Goal: Transaction & Acquisition: Obtain resource

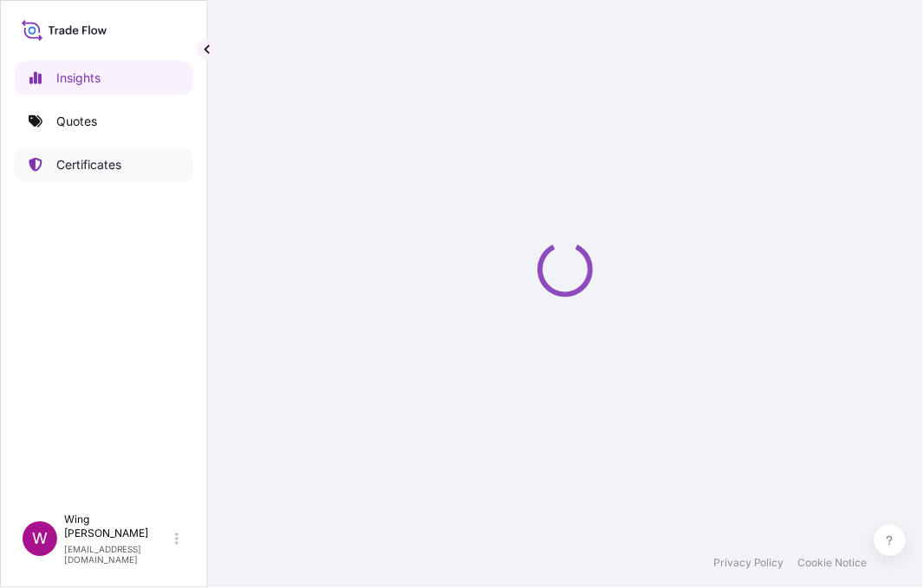
click at [95, 168] on p "Certificates" at bounding box center [88, 164] width 65 height 17
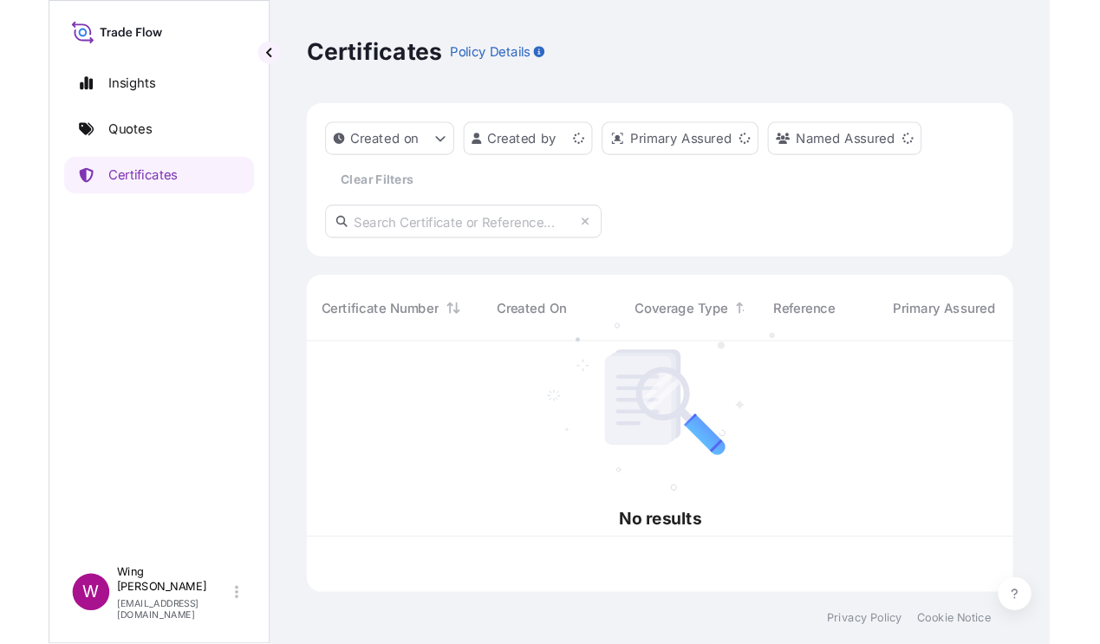
scroll to position [228, 647]
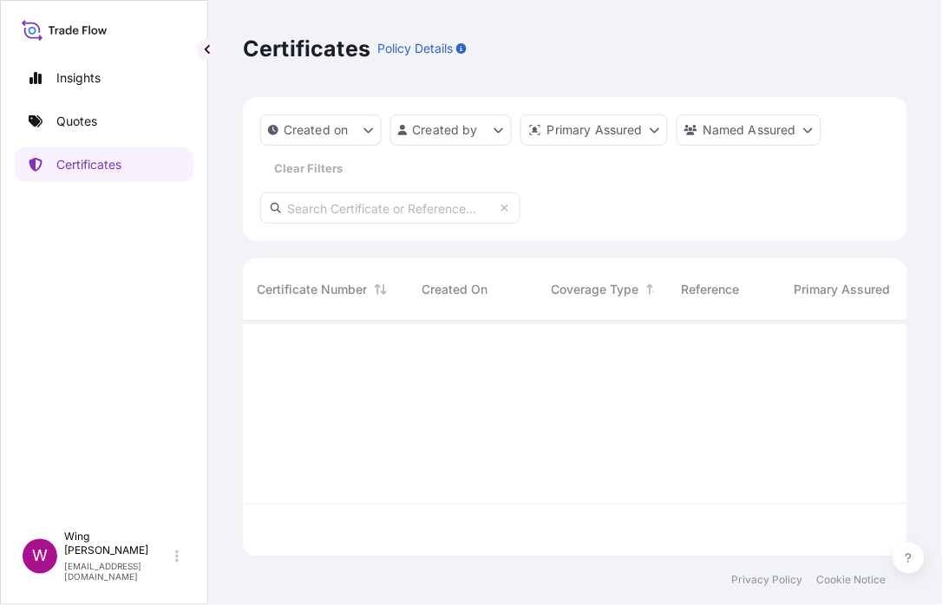
click at [316, 206] on input "text" at bounding box center [390, 207] width 260 height 31
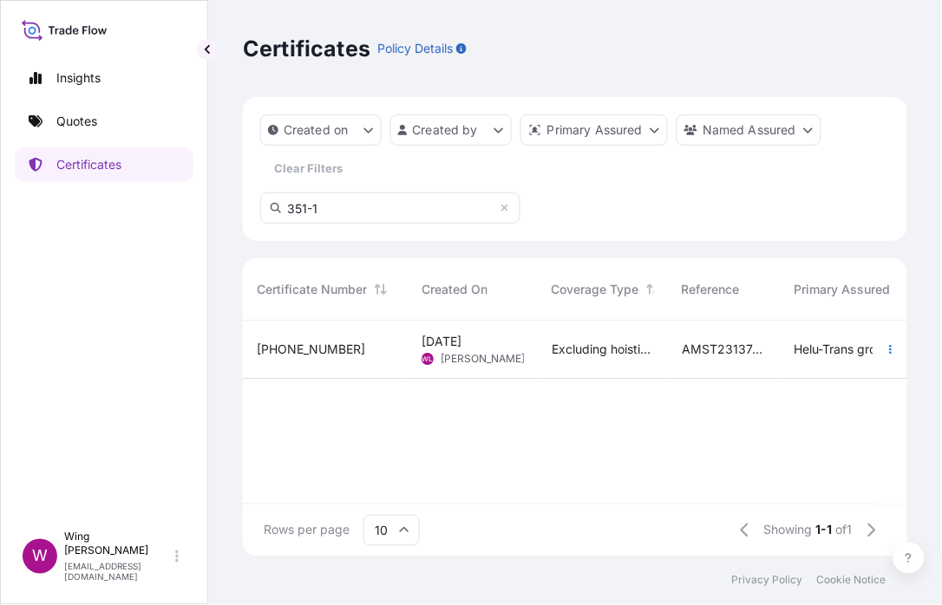
type input "351-1"
click at [345, 354] on div "[PHONE_NUMBER]" at bounding box center [325, 349] width 137 height 17
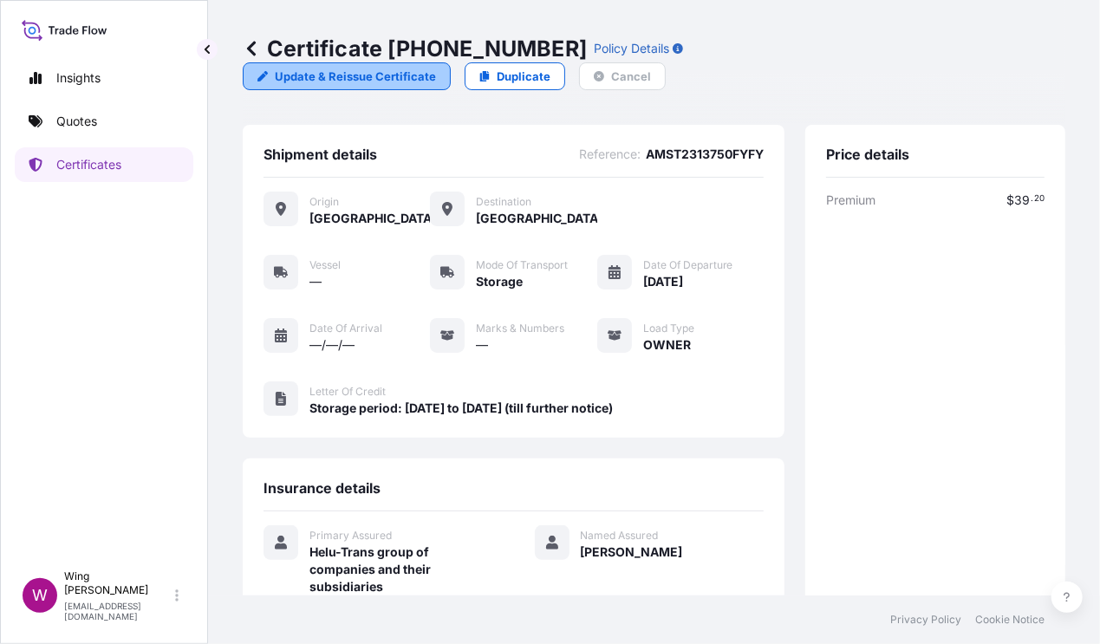
click at [436, 68] on p "Update & Reissue Certificate" at bounding box center [355, 76] width 161 height 17
select select "STORAGE"
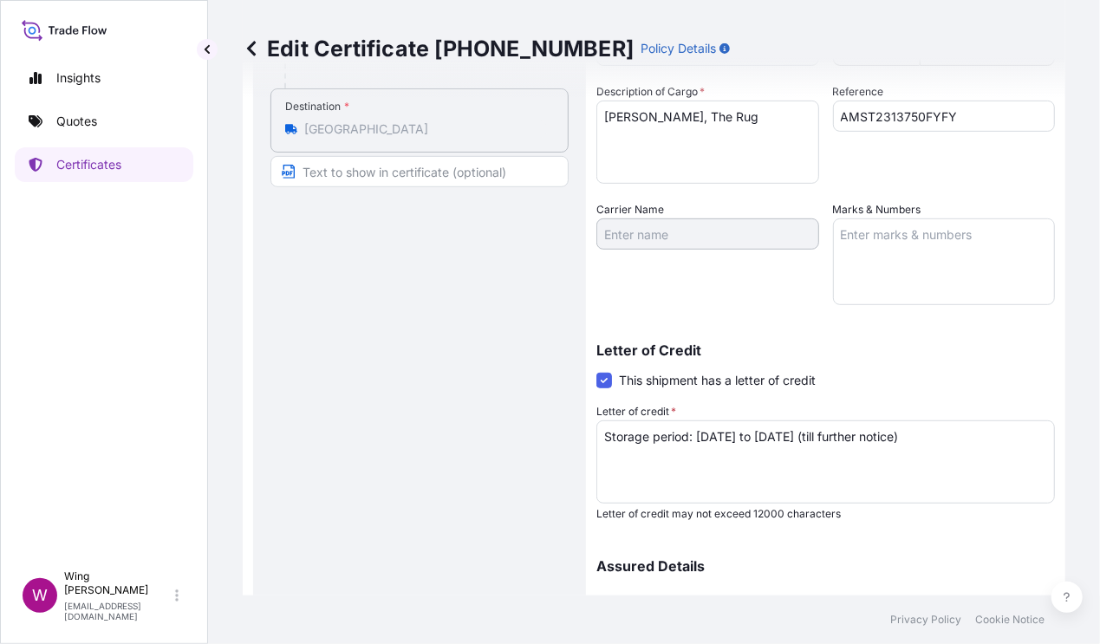
scroll to position [462, 0]
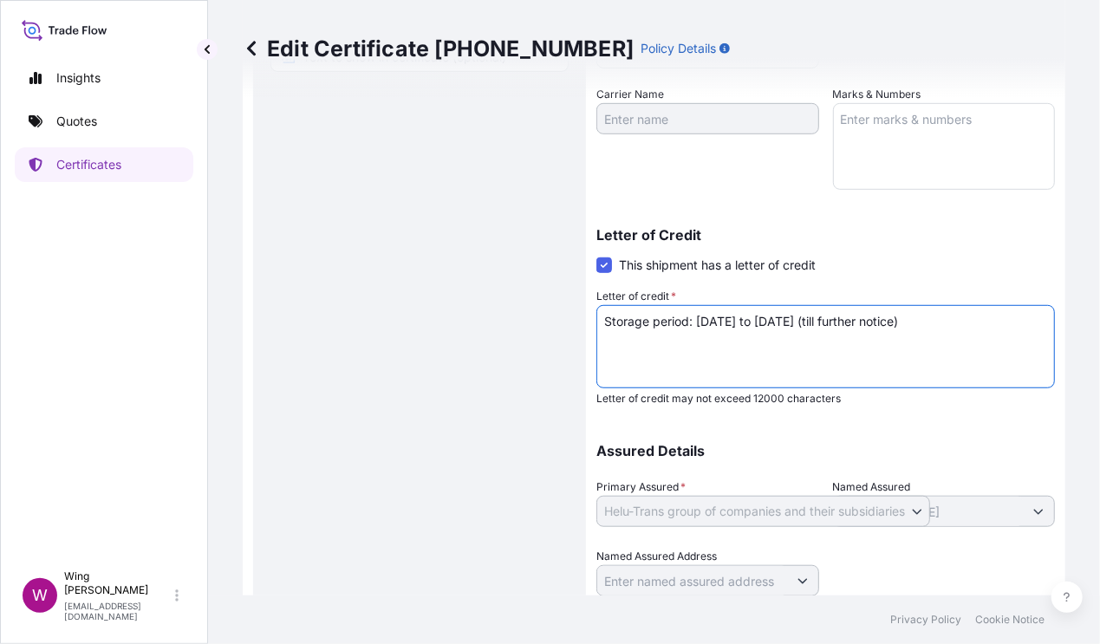
drag, startPoint x: 793, startPoint y: 323, endPoint x: 977, endPoint y: 319, distance: 184.7
click at [941, 319] on textarea "Storage period: [DATE] to [DATE] (till further notice)" at bounding box center [826, 346] width 459 height 83
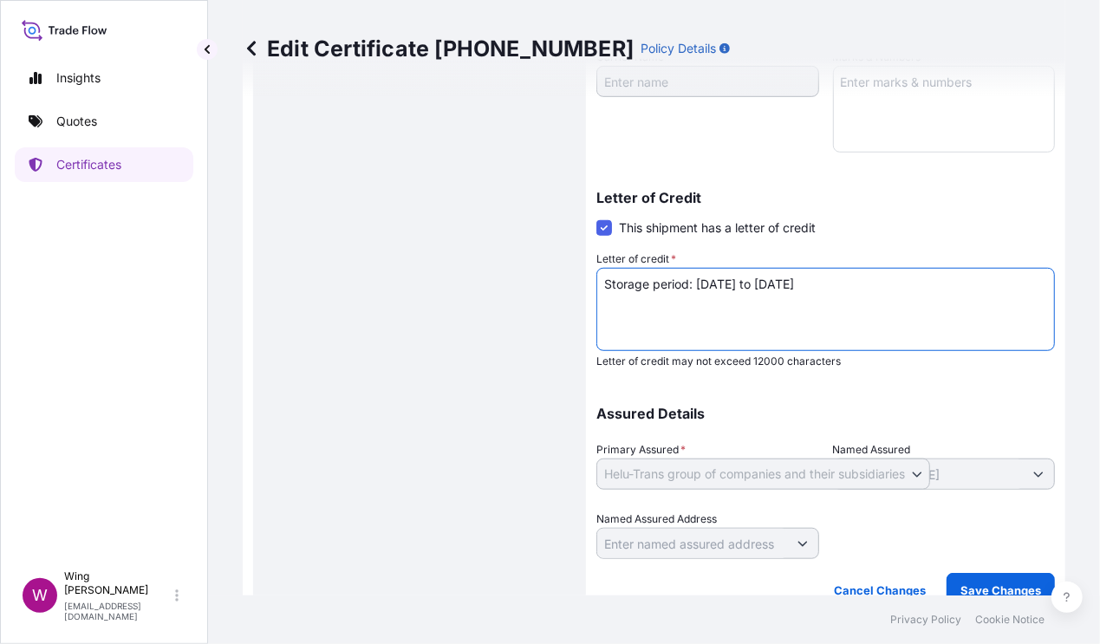
scroll to position [519, 0]
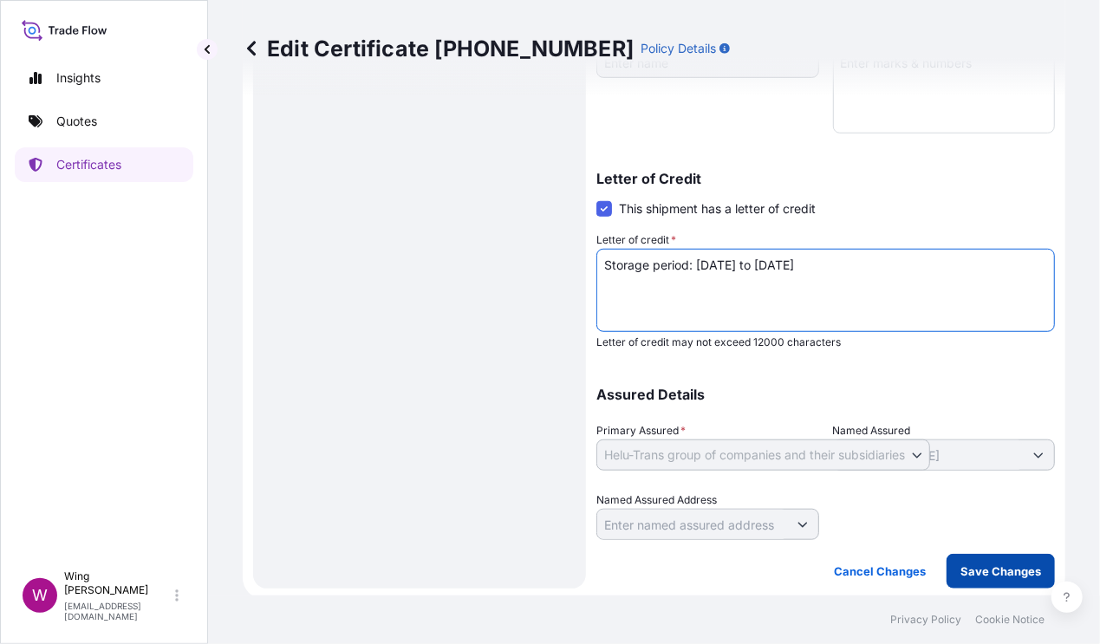
type textarea "Storage period: [DATE] to [DATE]"
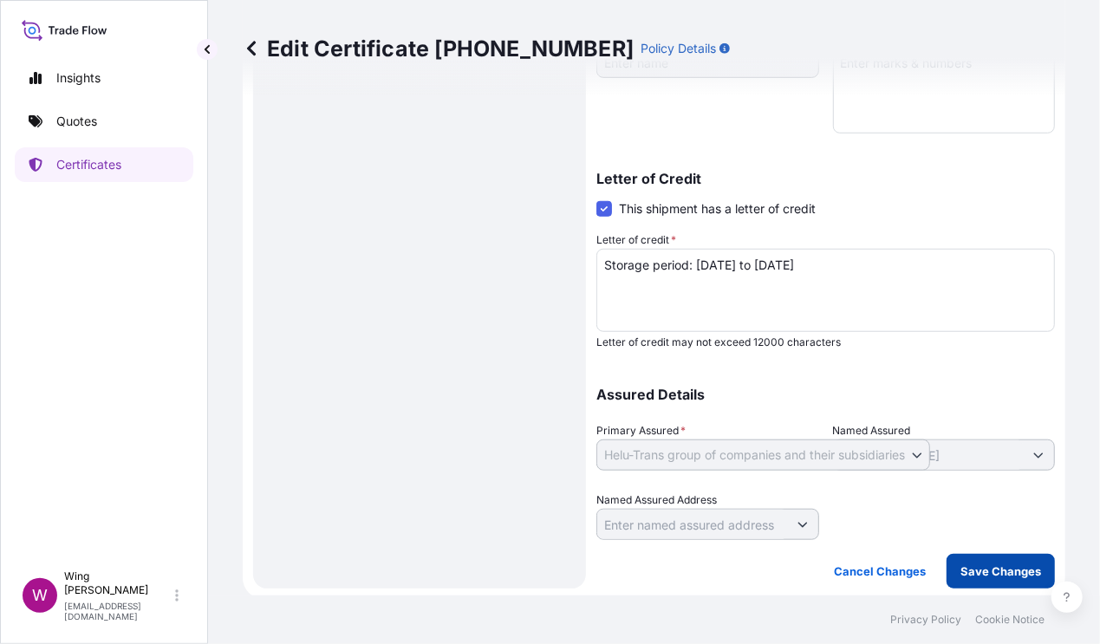
click at [941, 563] on p "Save Changes" at bounding box center [1001, 571] width 81 height 17
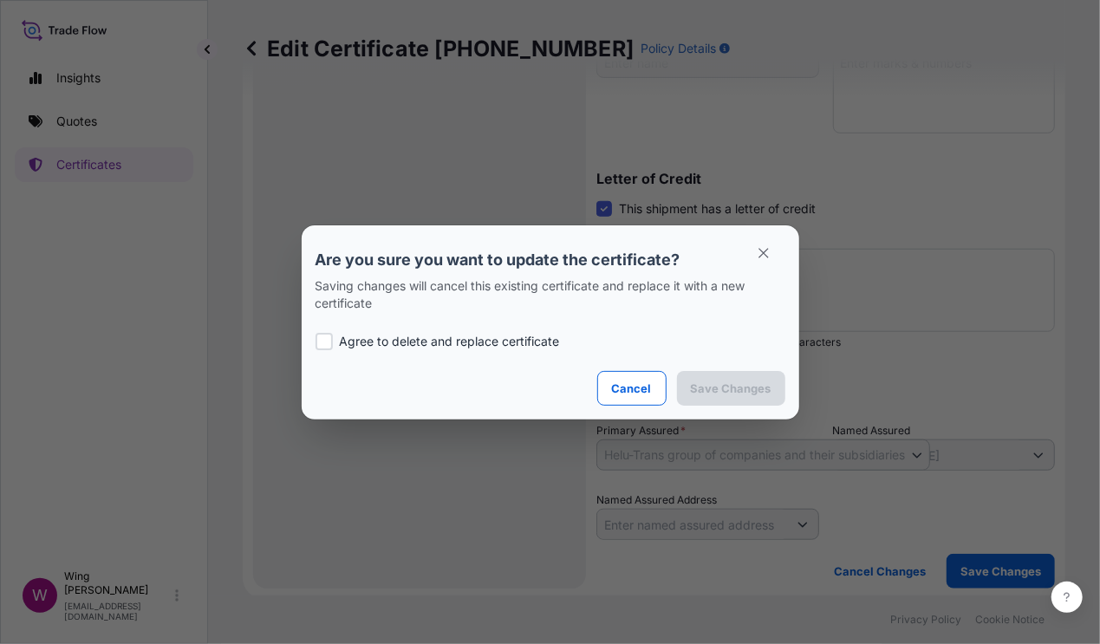
click at [362, 344] on p "Agree to delete and replace certificate" at bounding box center [450, 341] width 220 height 17
checkbox input "true"
click at [725, 384] on p "Save Changes" at bounding box center [731, 388] width 81 height 17
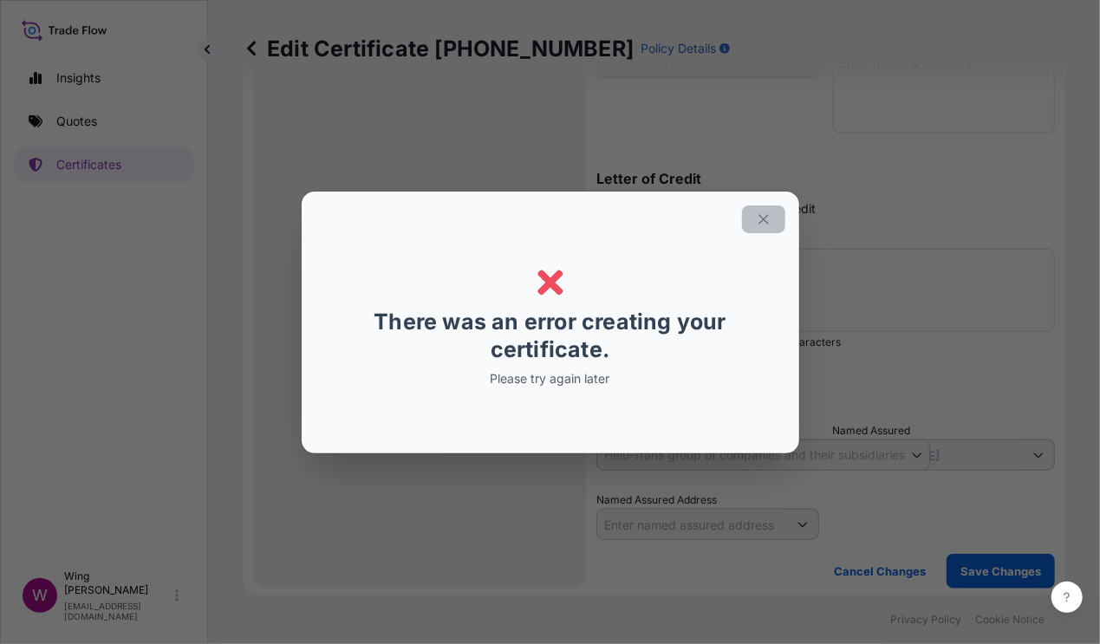
click at [757, 225] on icon "button" at bounding box center [764, 220] width 16 height 16
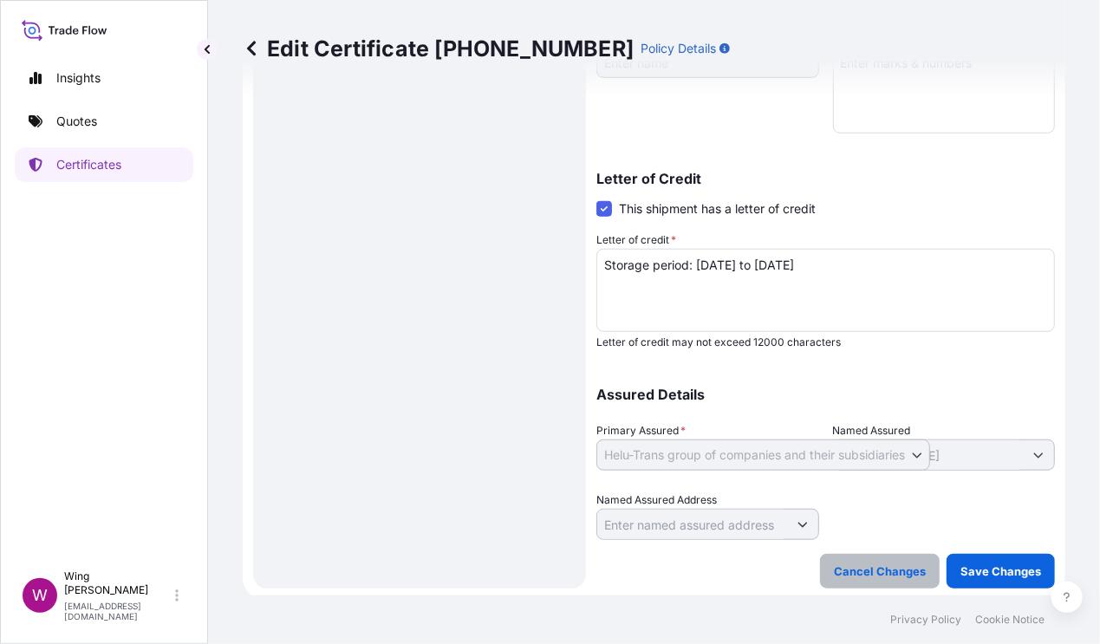
click at [890, 563] on p "Cancel Changes" at bounding box center [880, 571] width 92 height 17
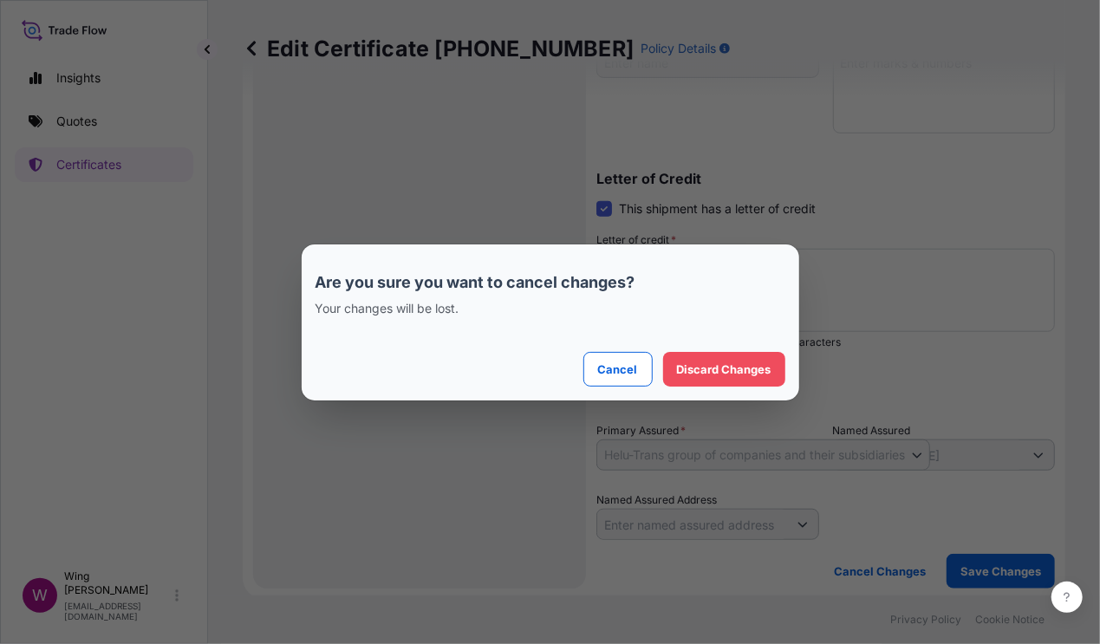
click at [723, 389] on section "Are you sure you want to cancel changes? Your changes will be lost. Cancel Disc…" at bounding box center [551, 323] width 498 height 156
select select "STORAGE"
select select "31504"
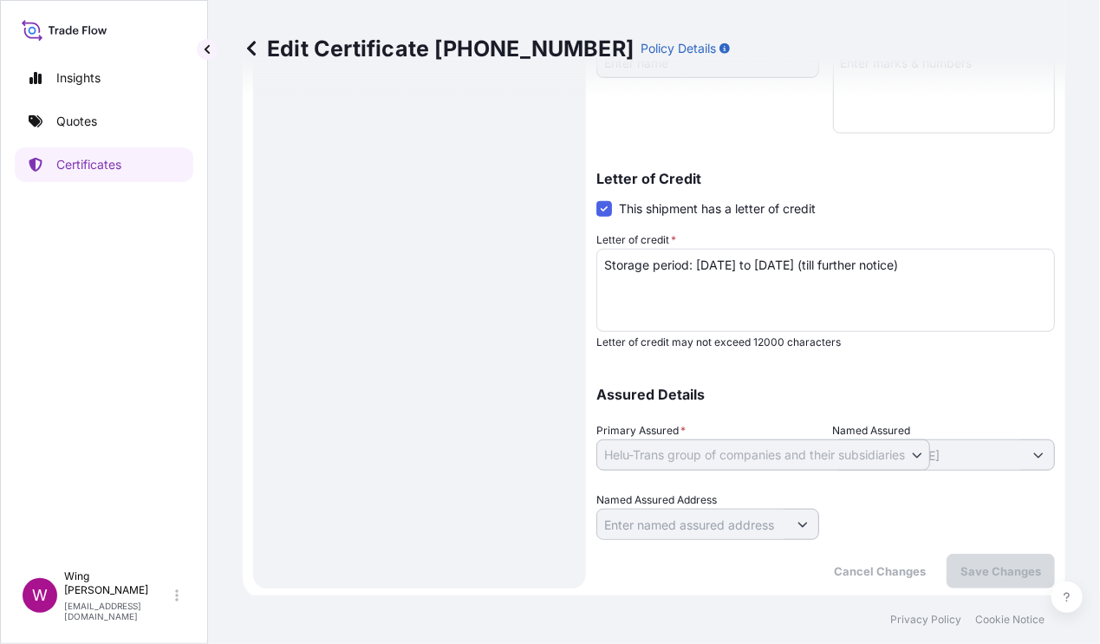
scroll to position [0, 0]
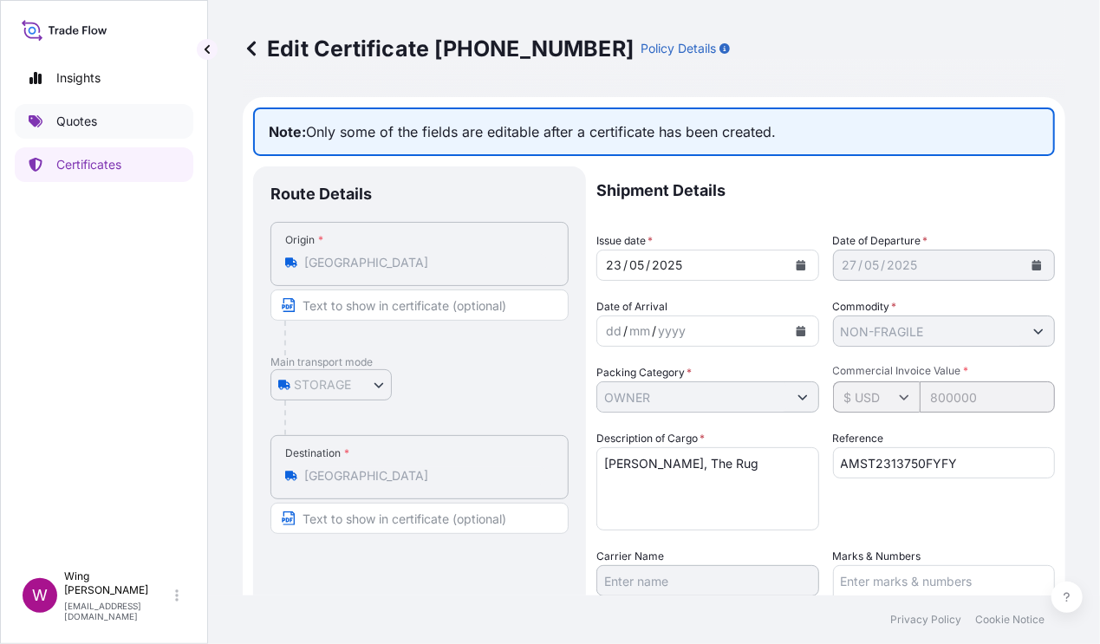
click at [76, 127] on p "Quotes" at bounding box center [76, 121] width 41 height 17
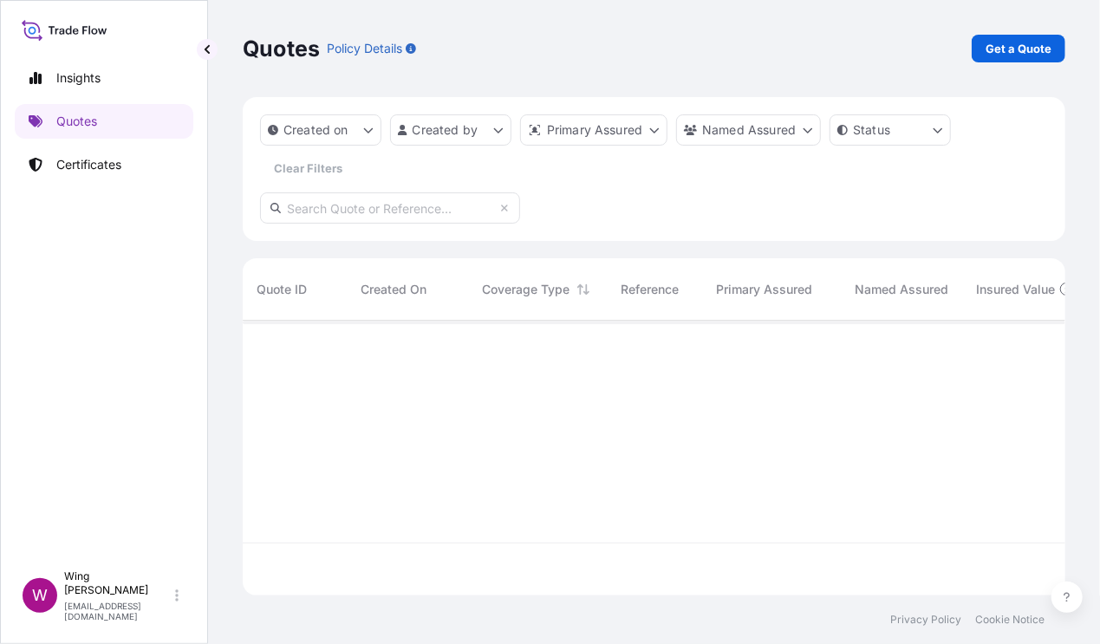
scroll to position [320, 806]
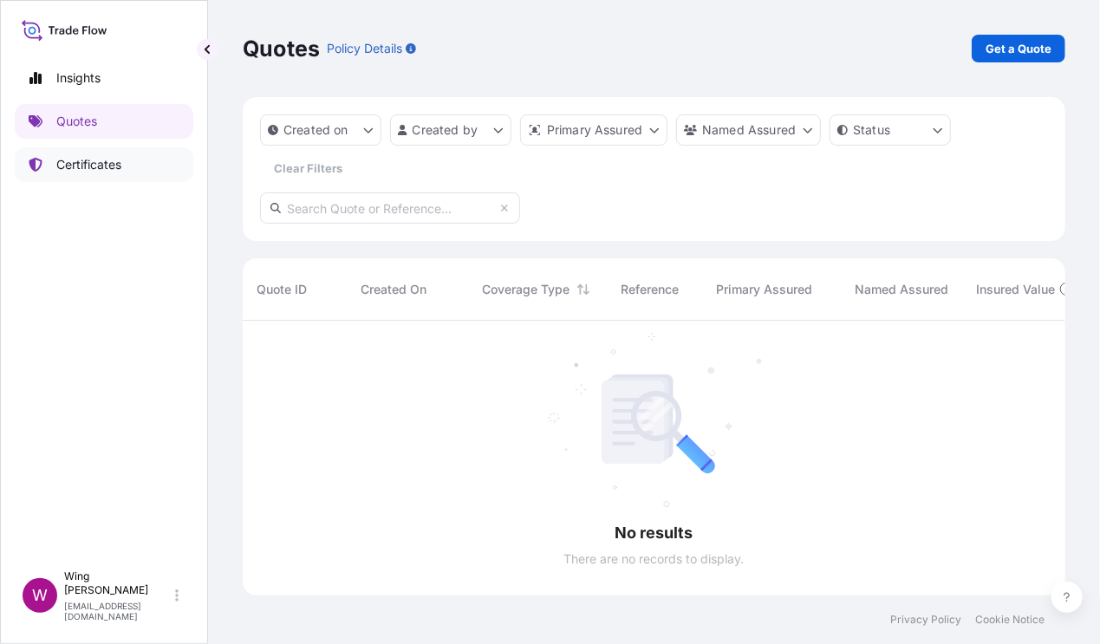
click at [97, 167] on p "Certificates" at bounding box center [88, 164] width 65 height 17
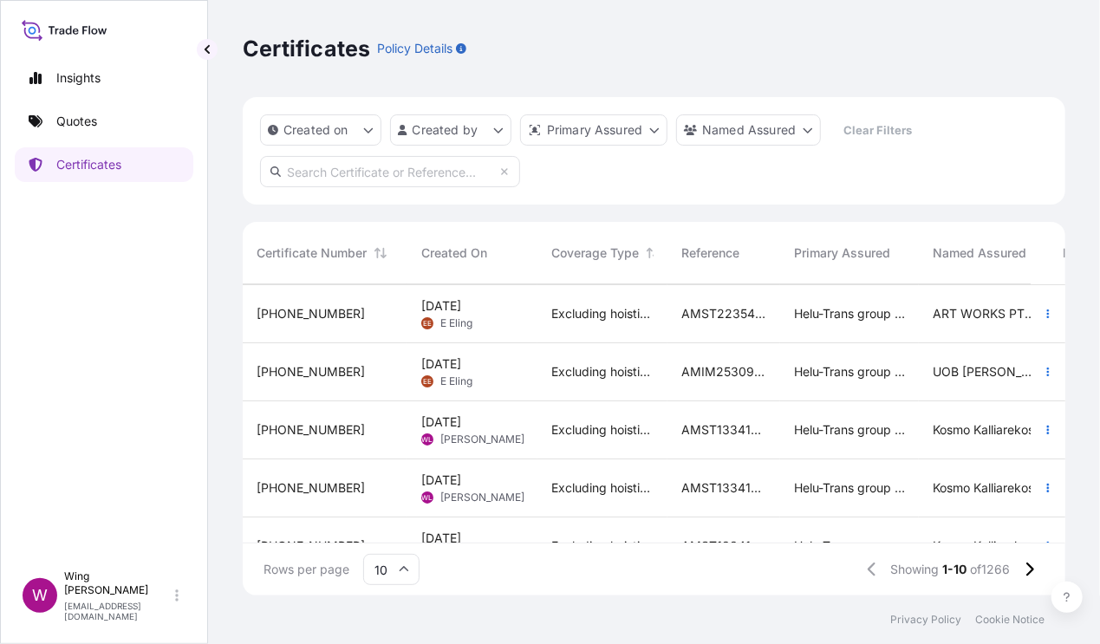
scroll to position [231, 0]
click at [447, 324] on span "[PERSON_NAME]" at bounding box center [482, 324] width 84 height 14
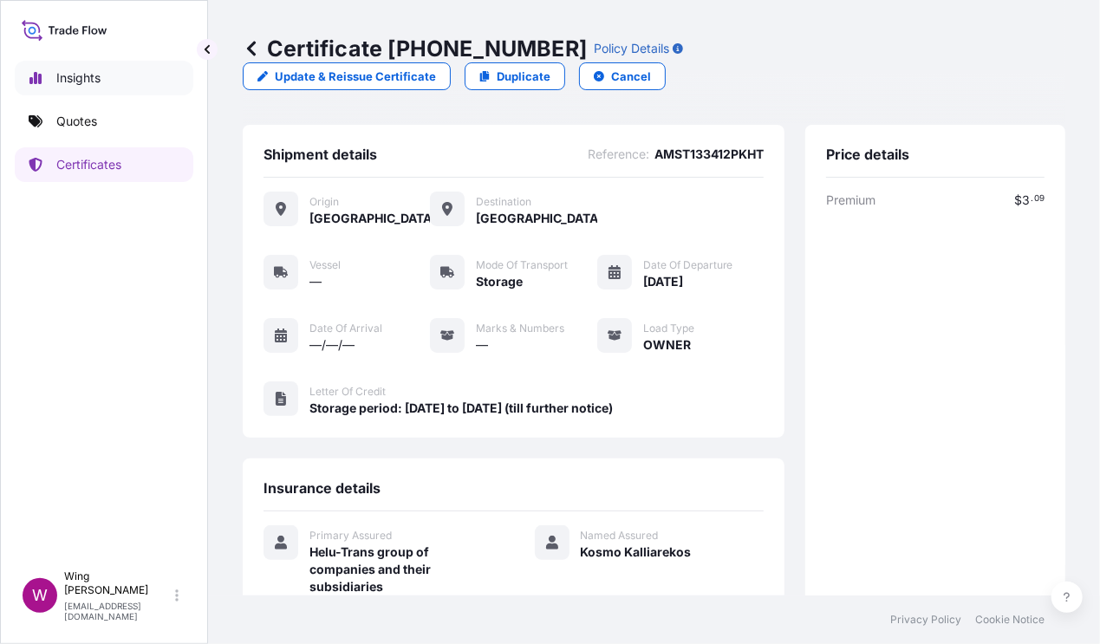
click at [67, 81] on p "Insights" at bounding box center [78, 77] width 44 height 17
select select "2025"
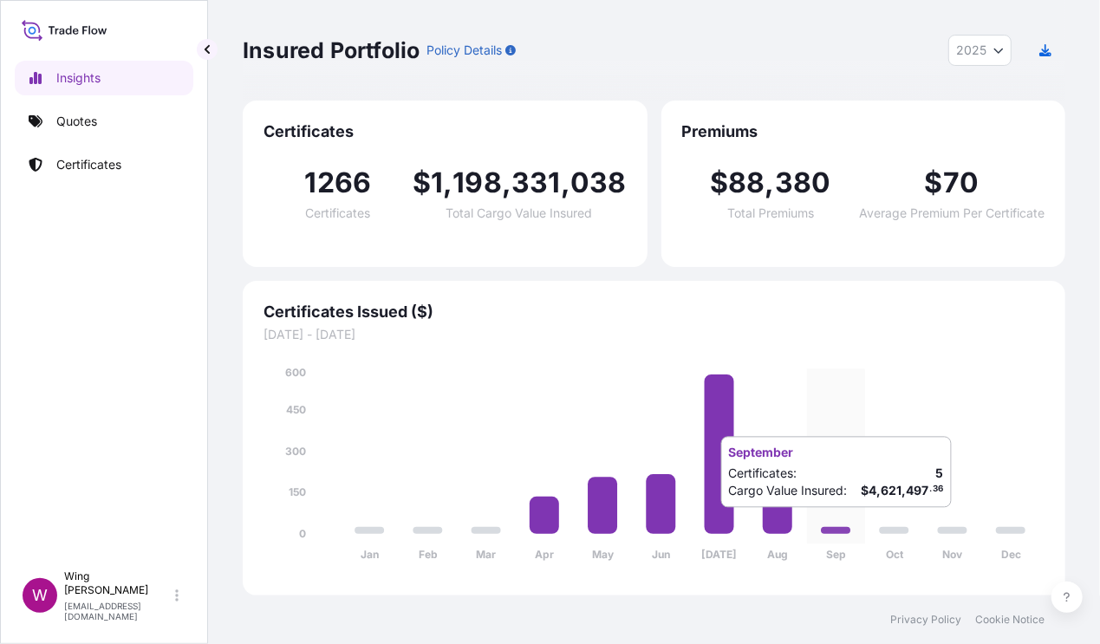
click at [833, 525] on icon "Jan Feb Mar Apr May Jun [DATE] Aug Sep Oct Nov Dec 0 150 300 450 600" at bounding box center [654, 469] width 781 height 211
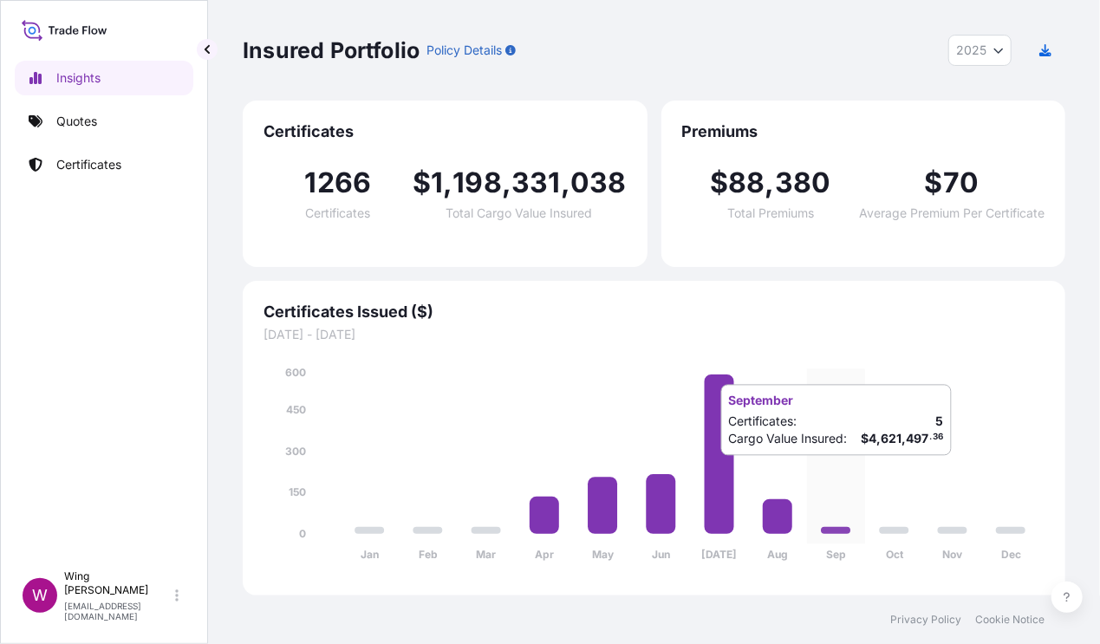
click at [858, 473] on icon "Jan Feb Mar Apr May Jun [DATE] Aug Sep Oct Nov Dec 0 150 300 450 600" at bounding box center [654, 469] width 781 height 211
click at [941, 48] on icon "Year Selector" at bounding box center [999, 50] width 10 height 10
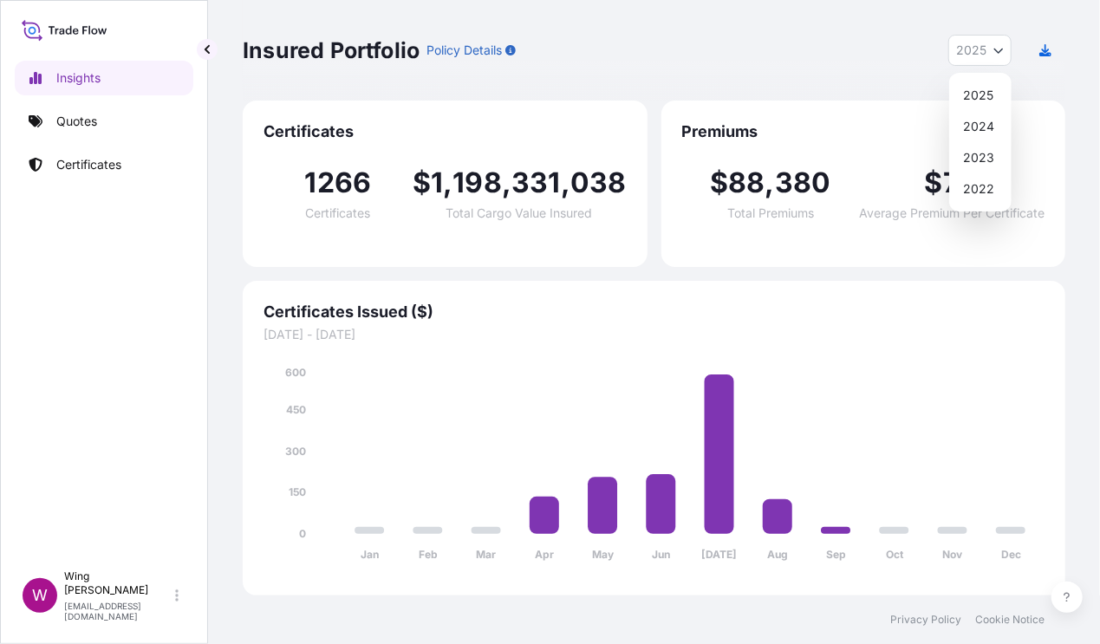
click at [941, 48] on icon "Year Selector" at bounding box center [999, 50] width 10 height 10
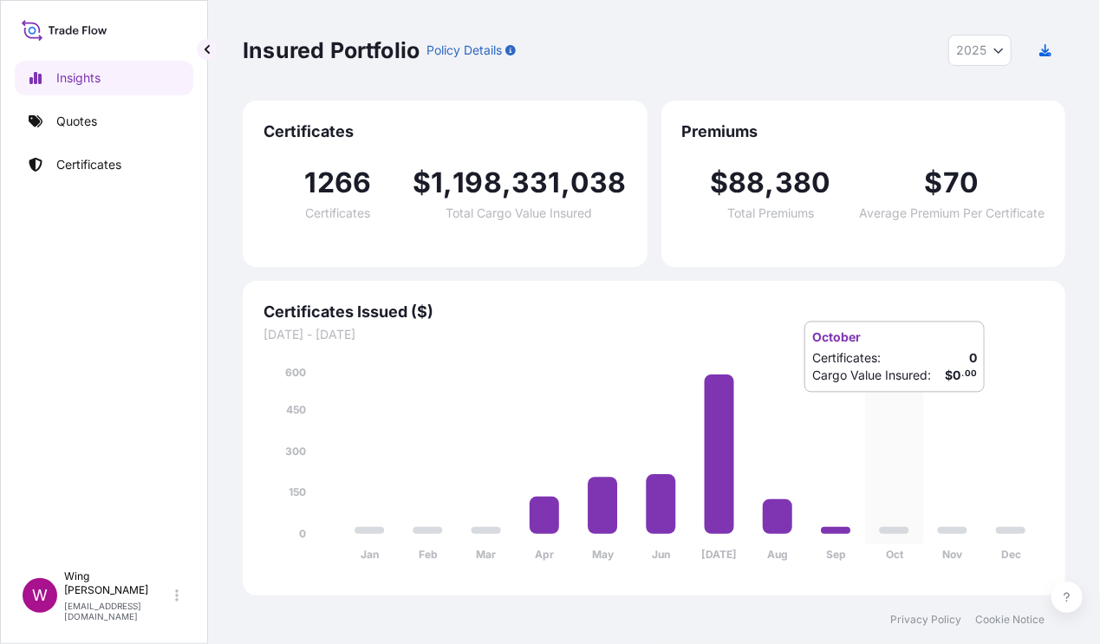
click at [866, 410] on icon "Jan Feb Mar Apr May Jun [DATE] Aug Sep Oct Nov Dec 0 150 300 450 600" at bounding box center [654, 469] width 781 height 211
click at [106, 162] on p "Certificates" at bounding box center [88, 164] width 65 height 17
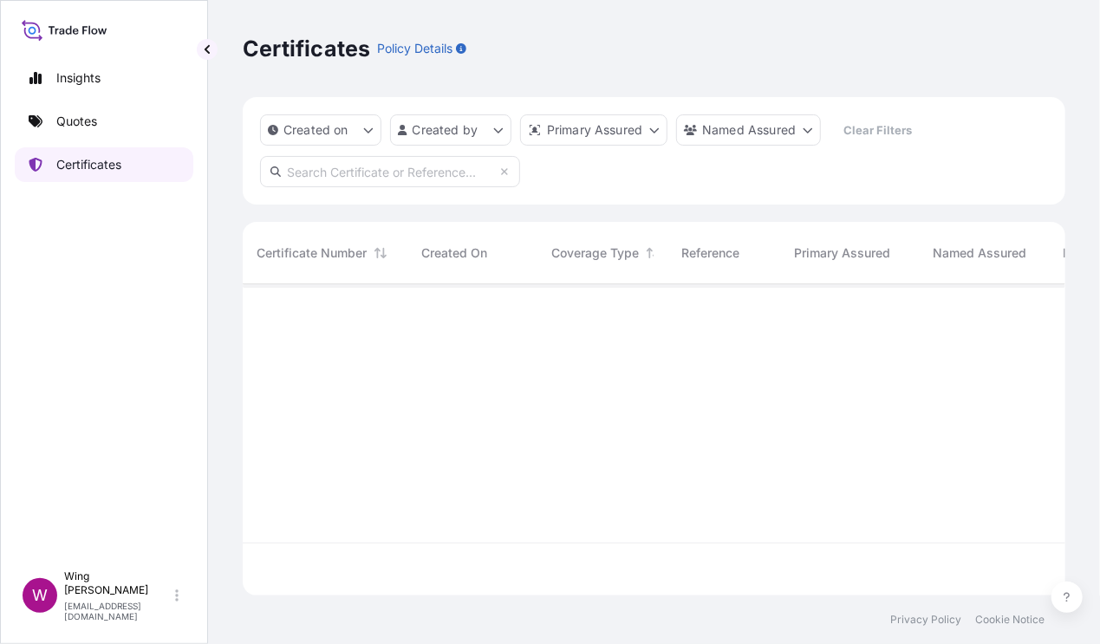
scroll to position [303, 806]
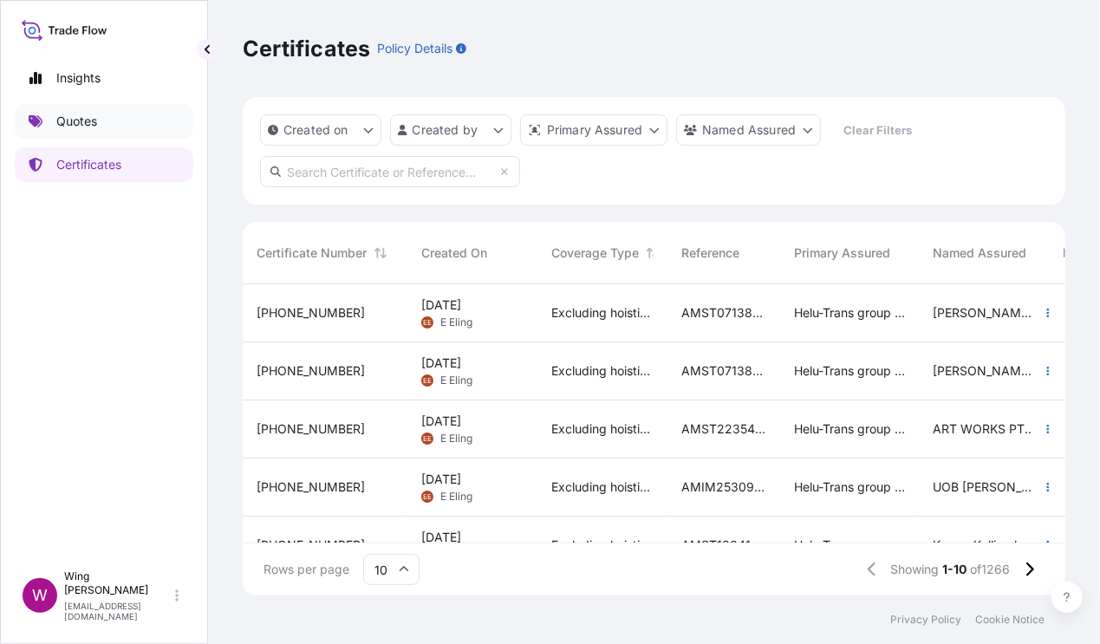
click at [97, 120] on p "Quotes" at bounding box center [76, 121] width 41 height 17
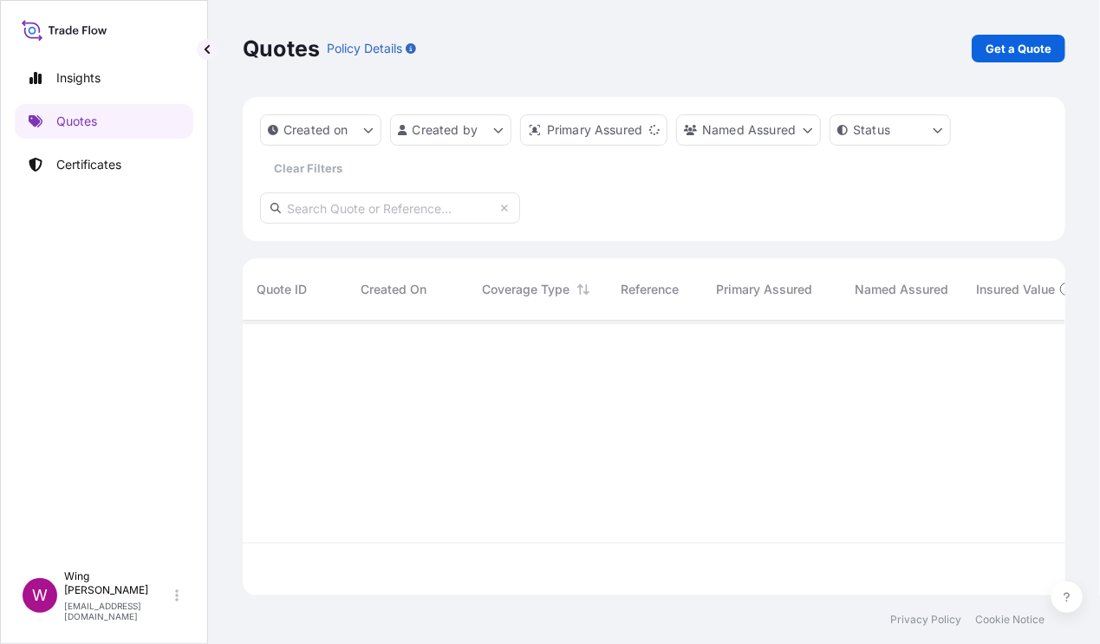
scroll to position [267, 806]
click at [941, 50] on p "Get a Quote" at bounding box center [1019, 48] width 66 height 17
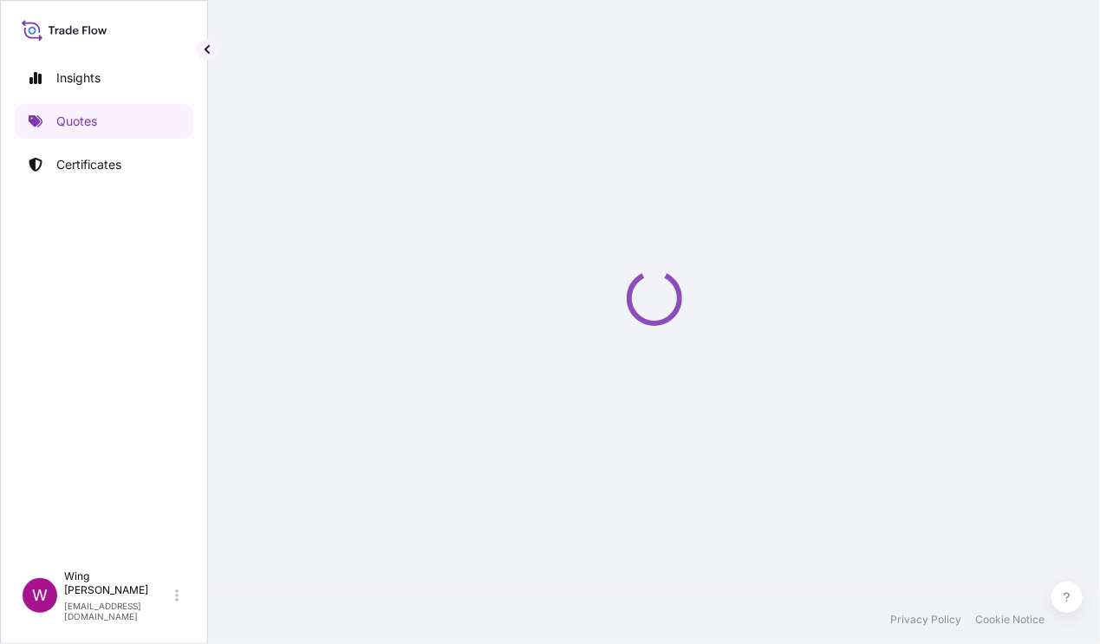
scroll to position [28, 0]
select select "AIR"
select select "Transit"
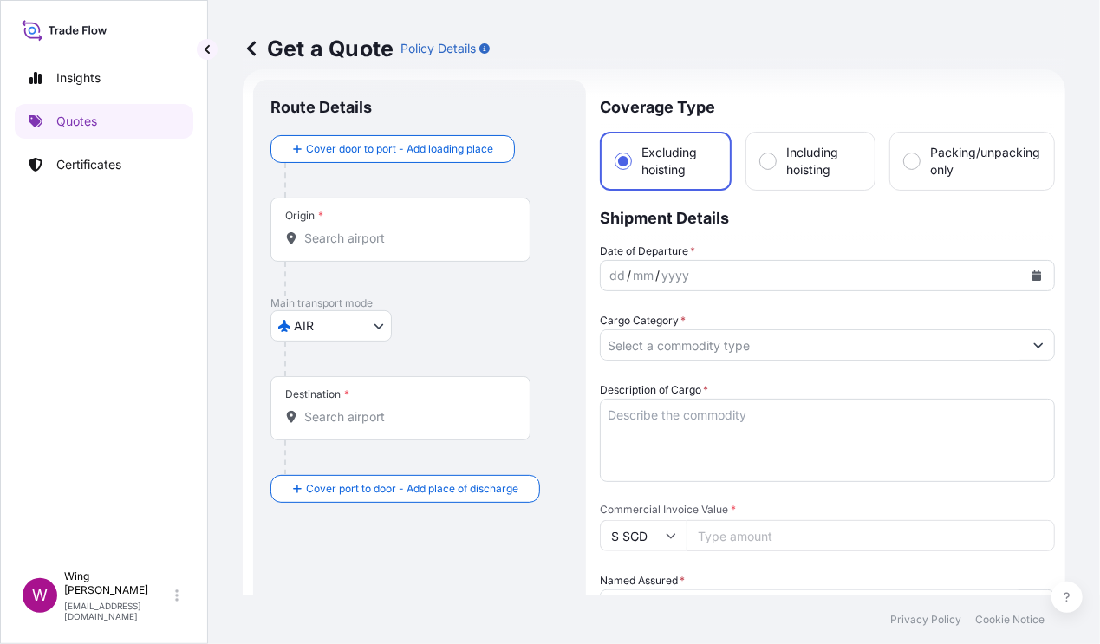
click at [327, 323] on body "Insights Quotes Certificates W Wing Lee [EMAIL_ADDRESS][DOMAIN_NAME] Get a Quot…" at bounding box center [550, 322] width 1100 height 644
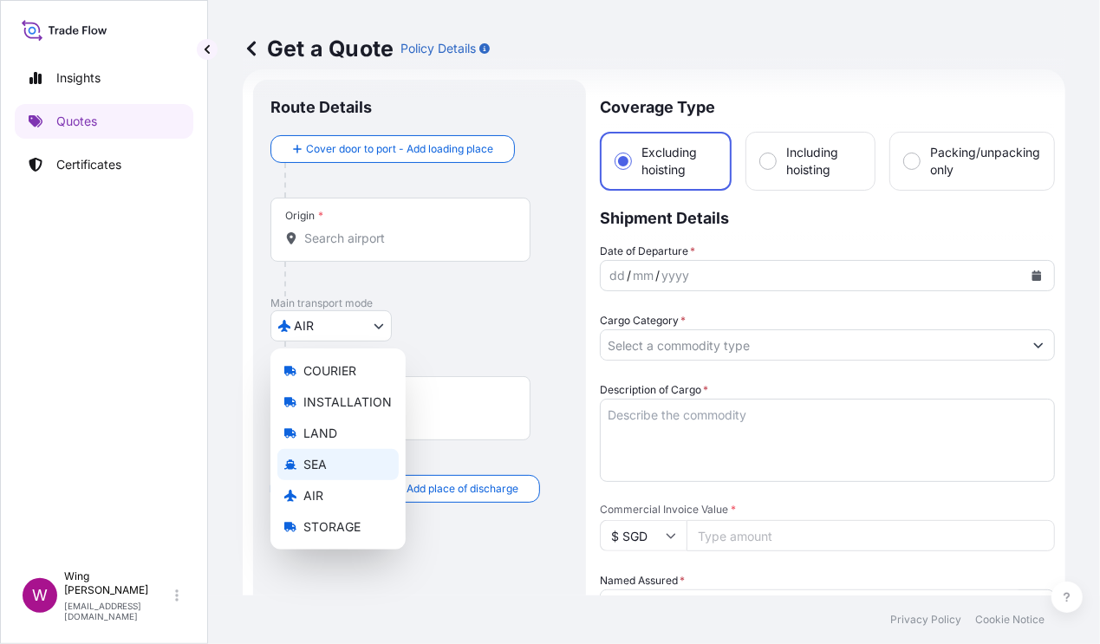
click at [310, 470] on span "SEA" at bounding box center [314, 464] width 23 height 17
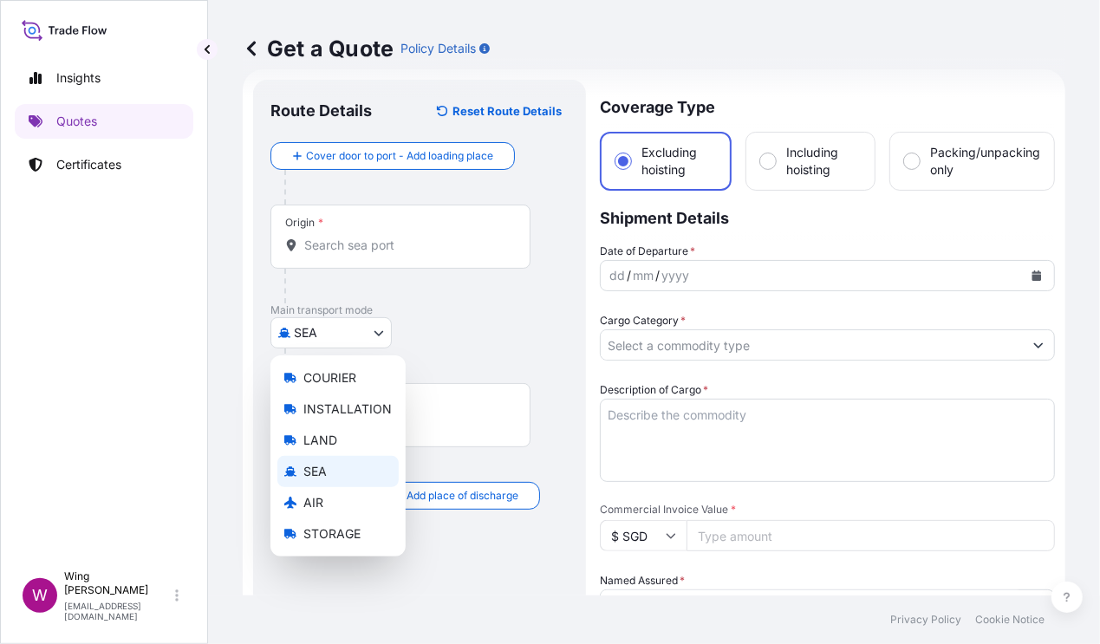
click at [329, 337] on body "Insights Quotes Certificates W Wing Lee [EMAIL_ADDRESS][DOMAIN_NAME] Get a Quot…" at bounding box center [550, 322] width 1100 height 644
click at [311, 475] on span "SEA" at bounding box center [314, 471] width 23 height 17
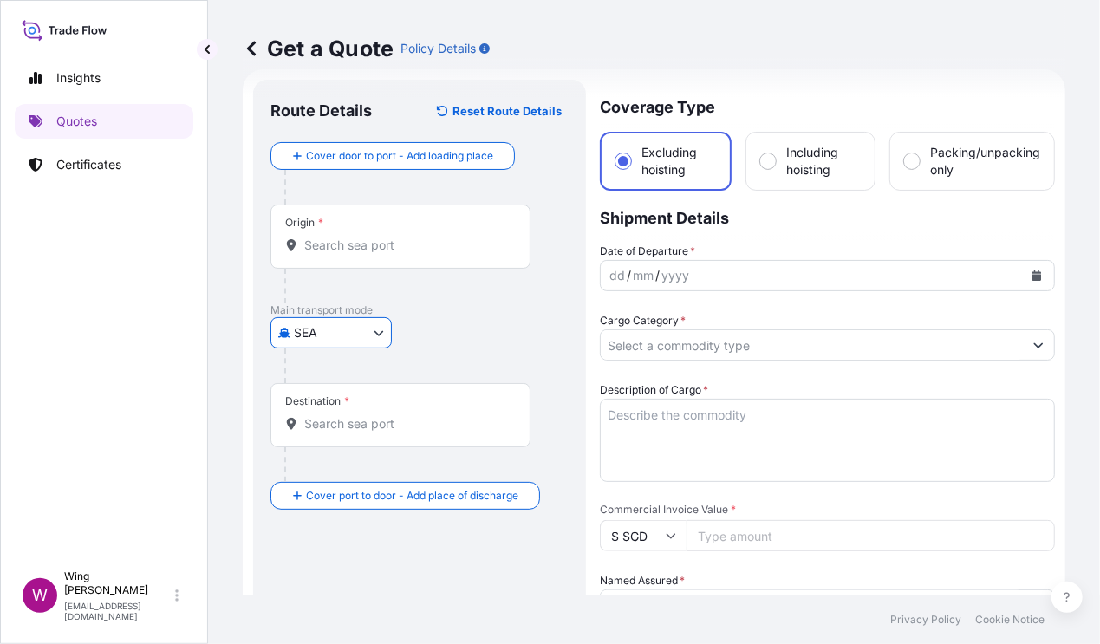
click at [322, 247] on input "Origin *" at bounding box center [406, 245] width 205 height 17
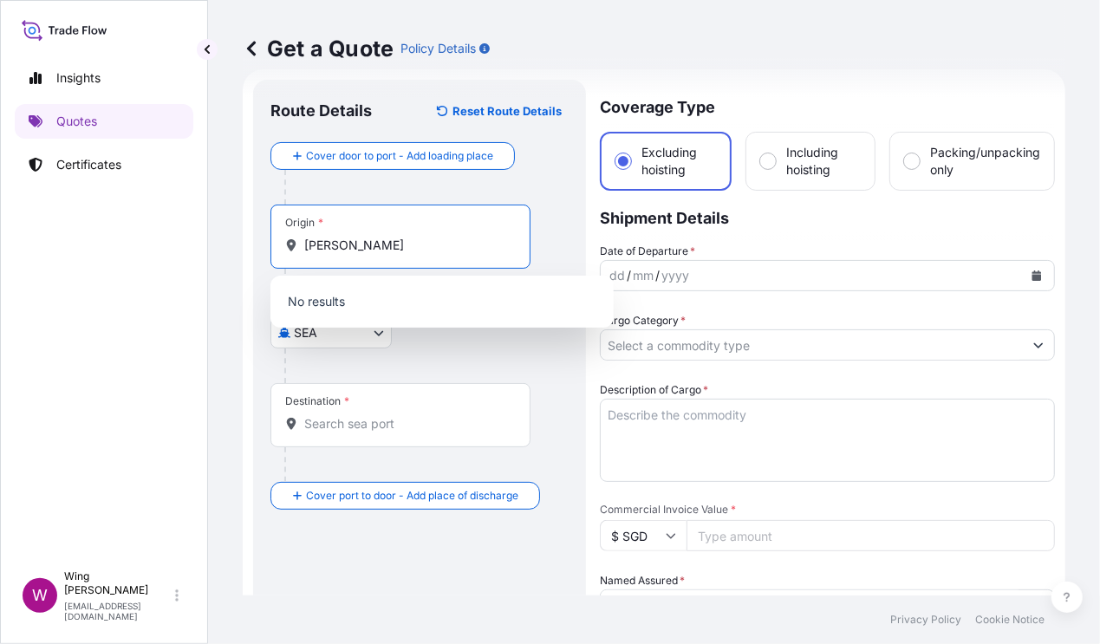
type input "竹人弓土"
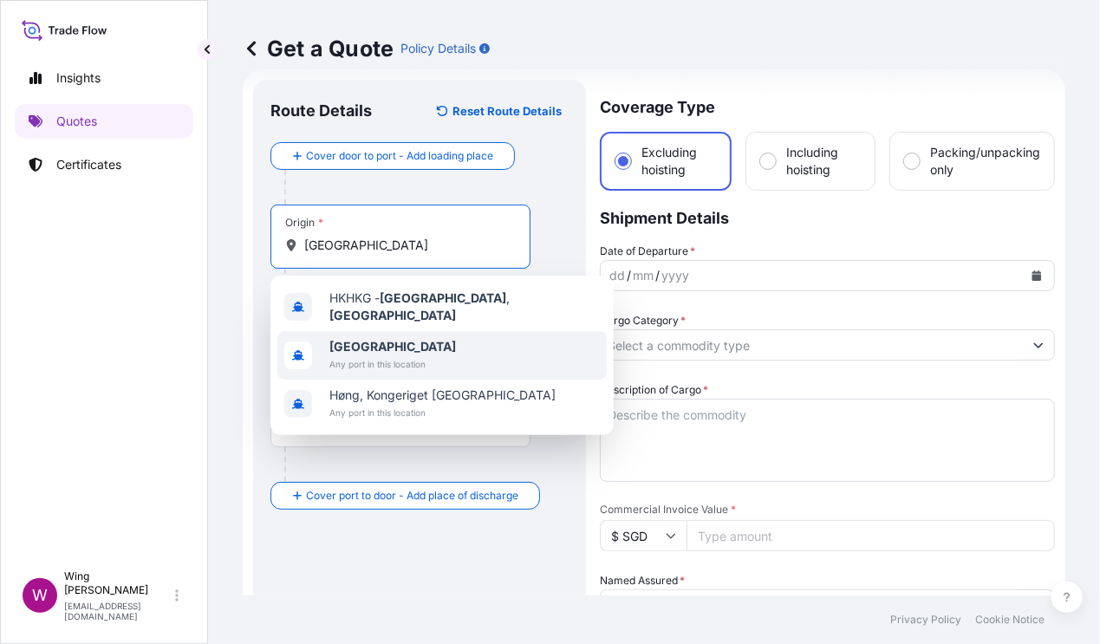
click at [340, 339] on b "[GEOGRAPHIC_DATA]" at bounding box center [392, 346] width 127 height 15
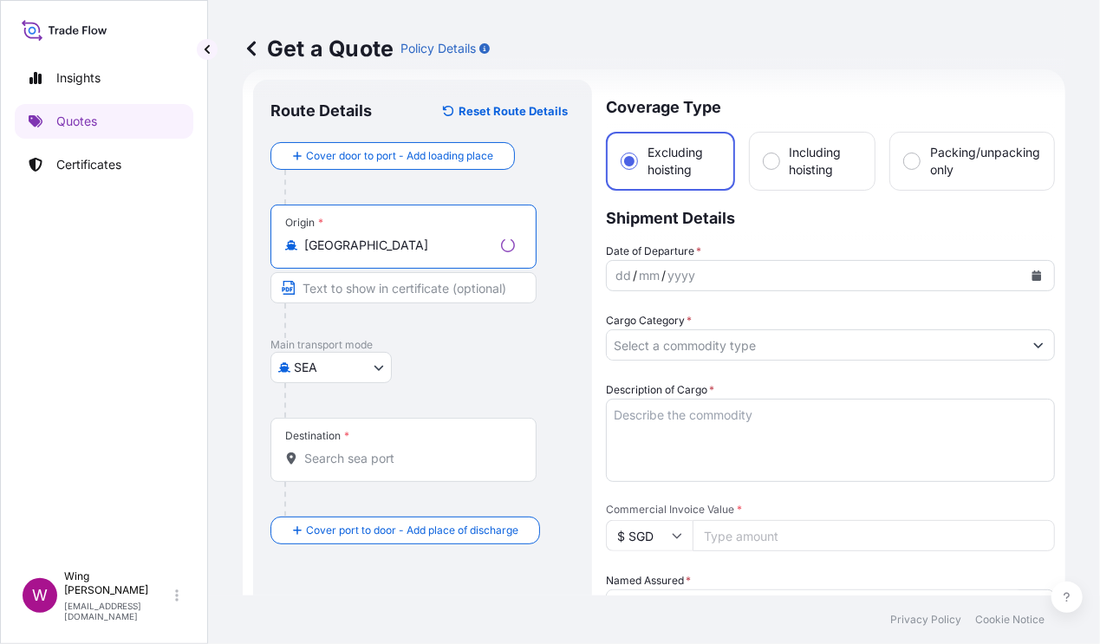
type input "[GEOGRAPHIC_DATA]"
click at [354, 471] on div "Destination *" at bounding box center [404, 450] width 266 height 64
click at [354, 467] on input "Destination *" at bounding box center [409, 458] width 211 height 17
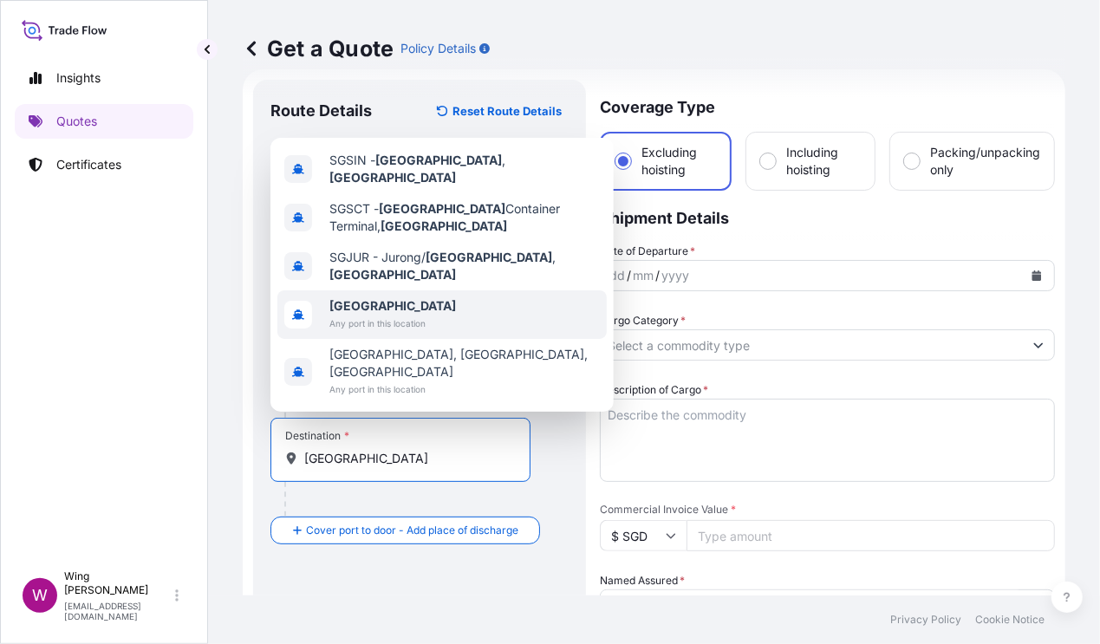
click at [369, 332] on span "Any port in this location" at bounding box center [392, 323] width 127 height 17
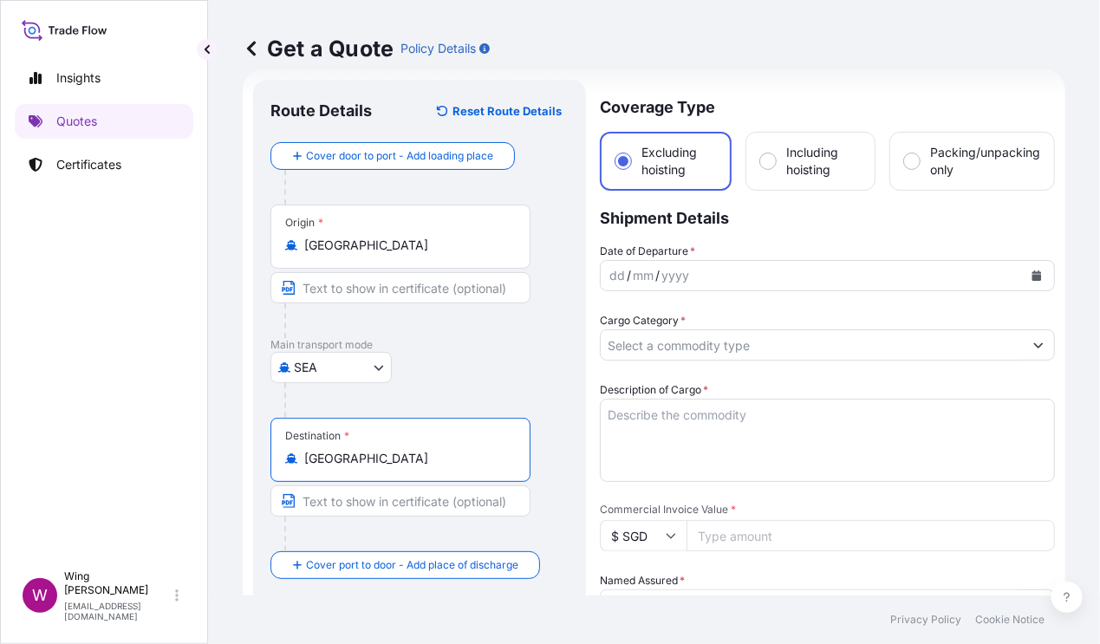
type input "[GEOGRAPHIC_DATA]"
click at [941, 272] on icon "Calendar" at bounding box center [1037, 276] width 10 height 10
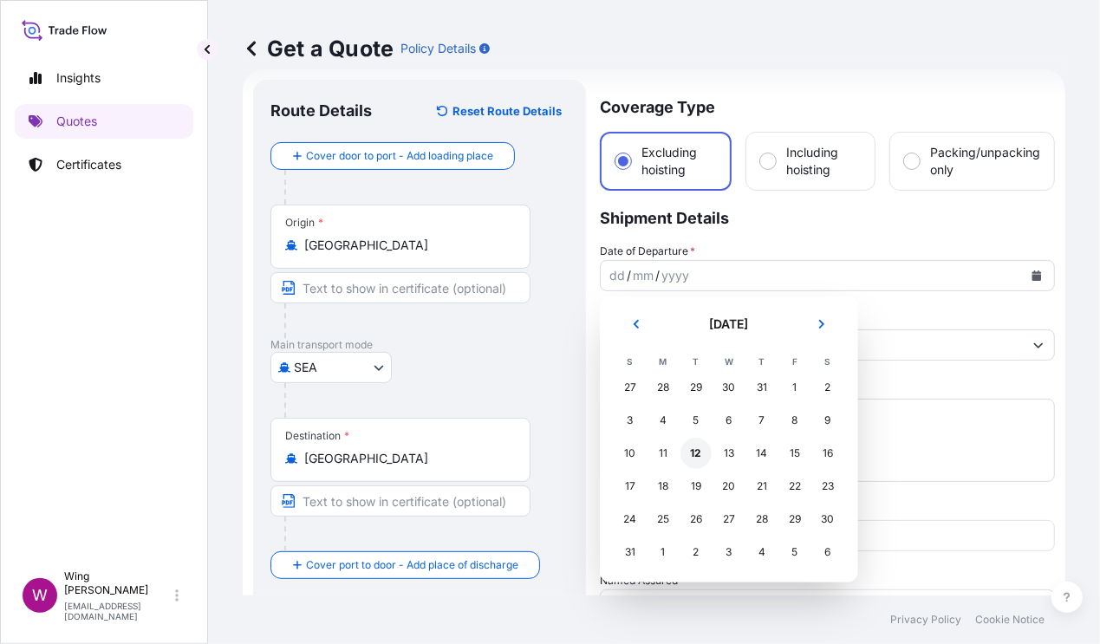
click at [698, 448] on div "12" at bounding box center [696, 453] width 31 height 31
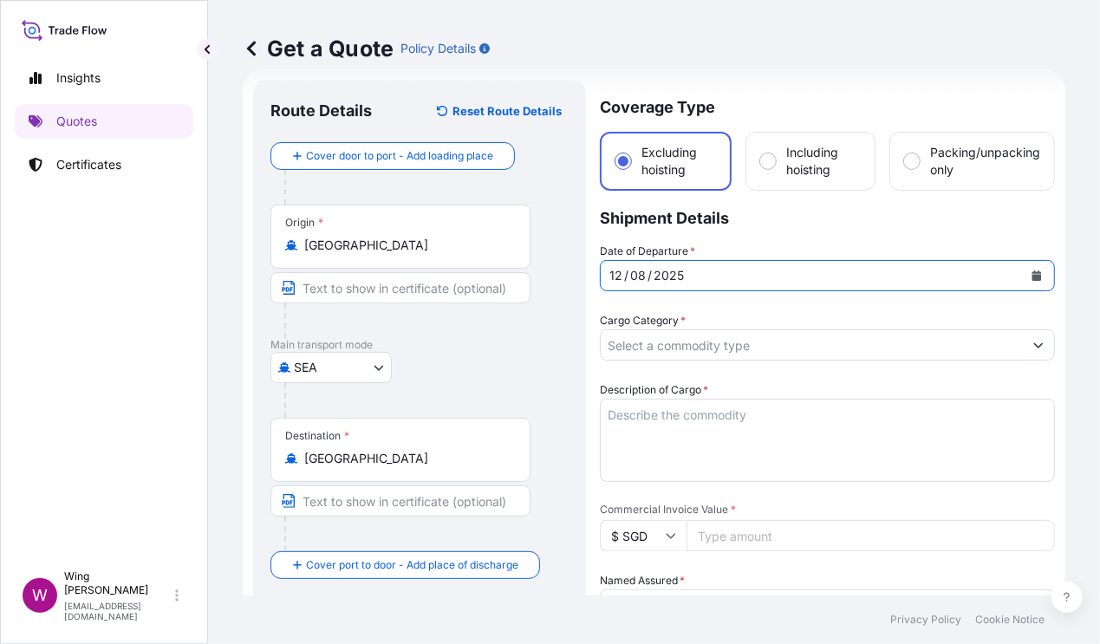
click at [726, 342] on input "Cargo Category *" at bounding box center [812, 344] width 422 height 31
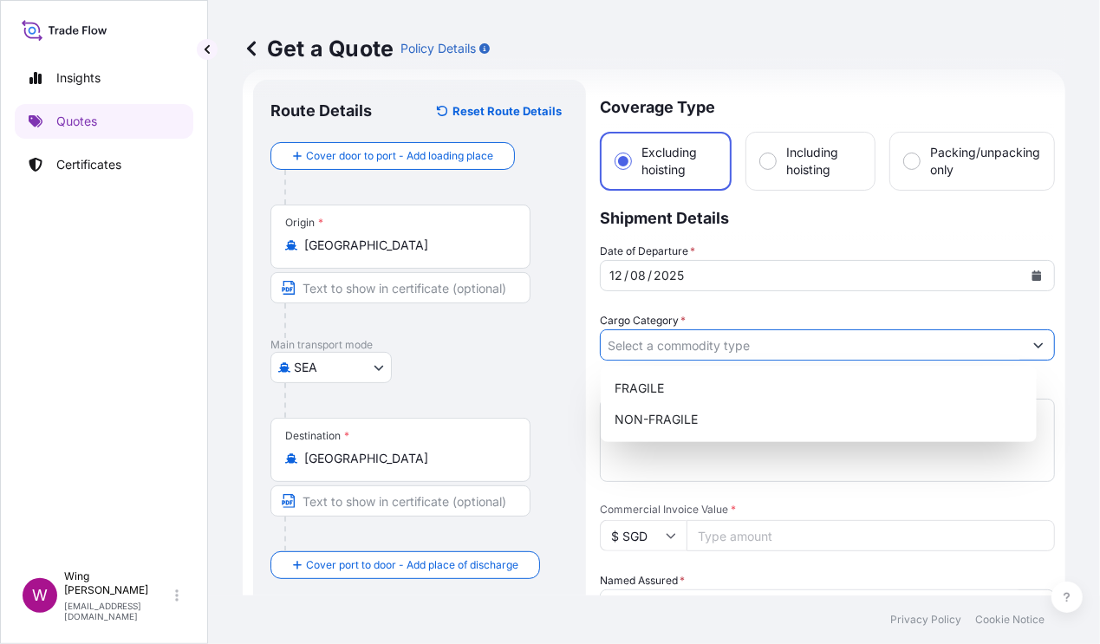
click at [685, 334] on input "Cargo Category *" at bounding box center [812, 344] width 422 height 31
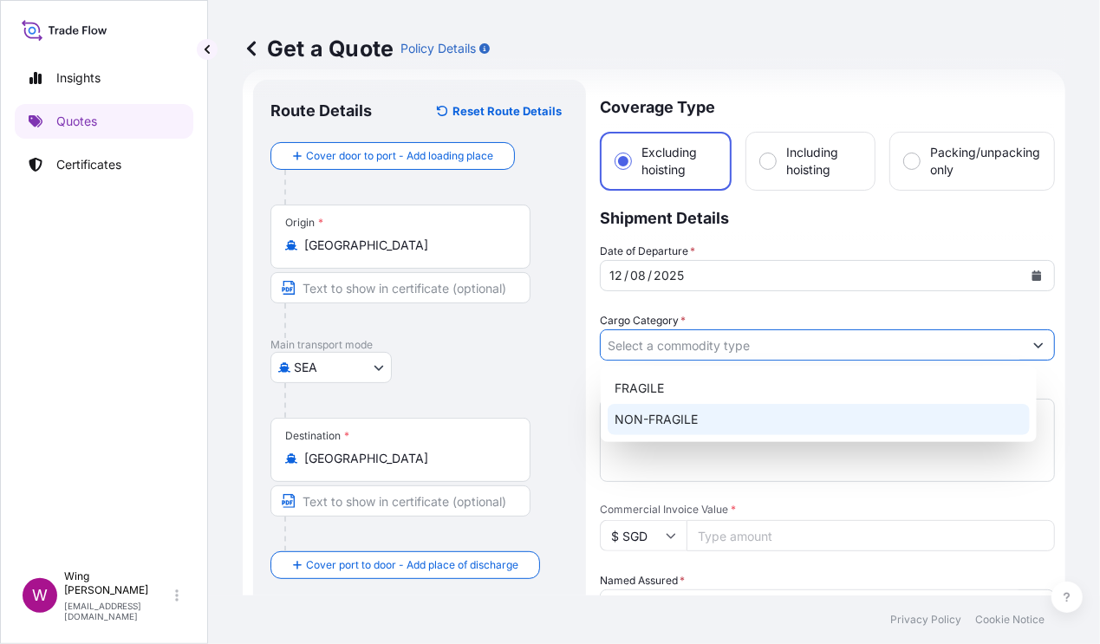
click at [664, 410] on div "NON-FRAGILE" at bounding box center [819, 419] width 422 height 31
type input "NON-FRAGILE"
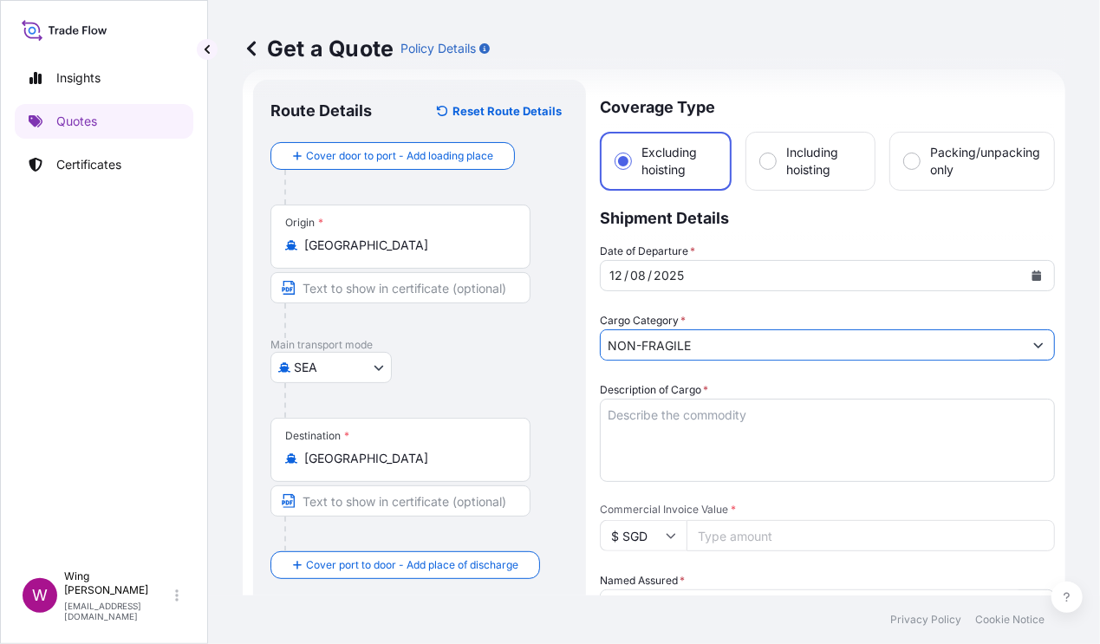
click at [746, 429] on textarea "Description of Cargo *" at bounding box center [827, 440] width 455 height 83
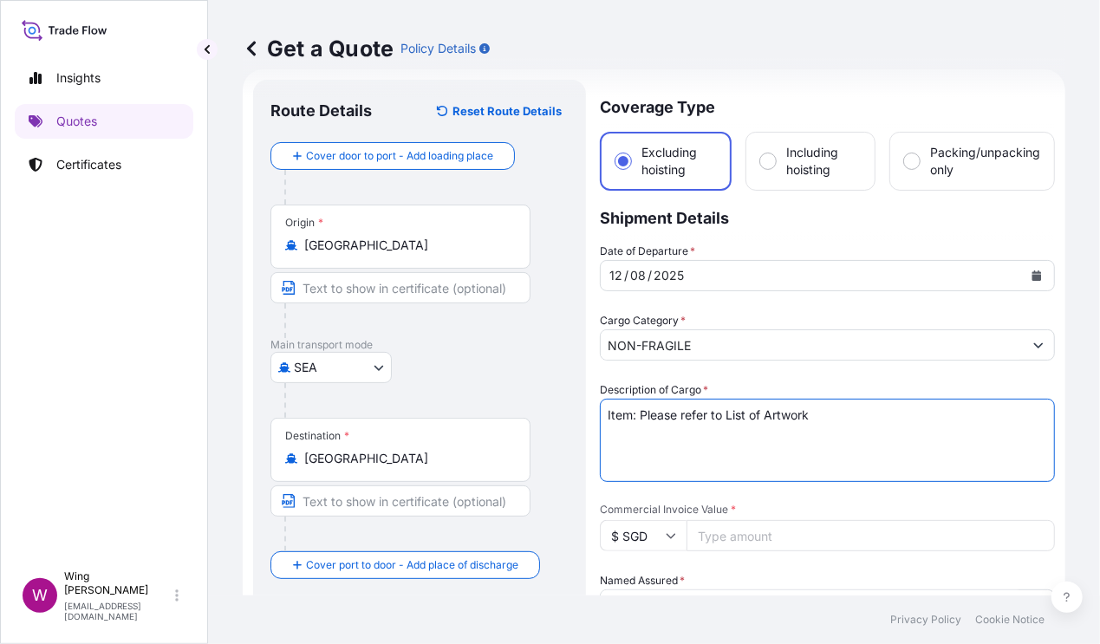
scroll to position [143, 0]
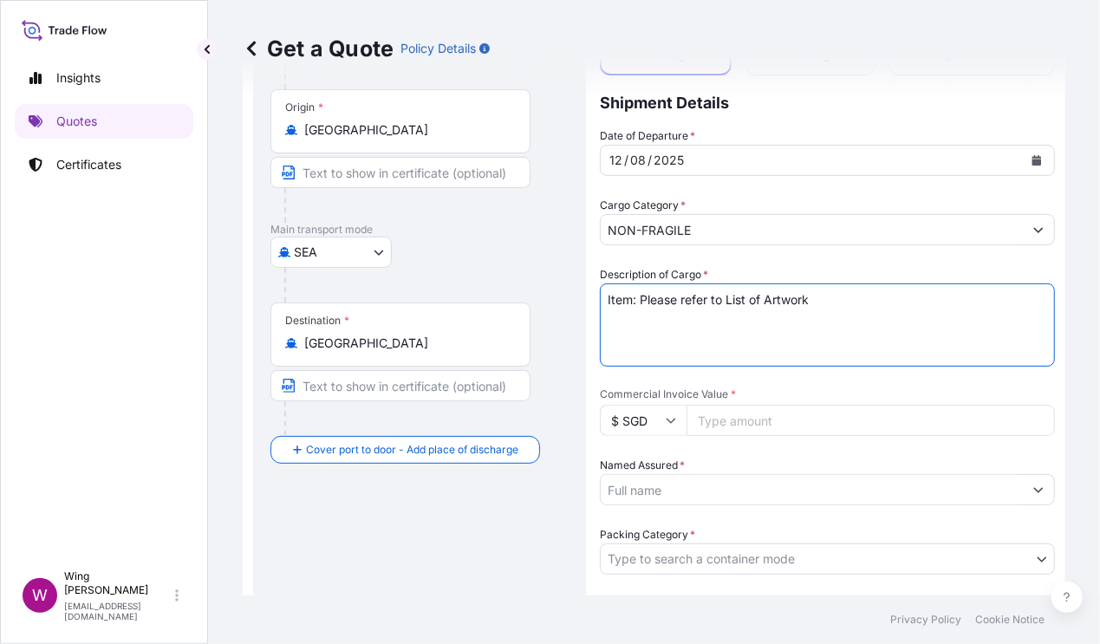
type textarea "Item: Please refer to List of Artwork"
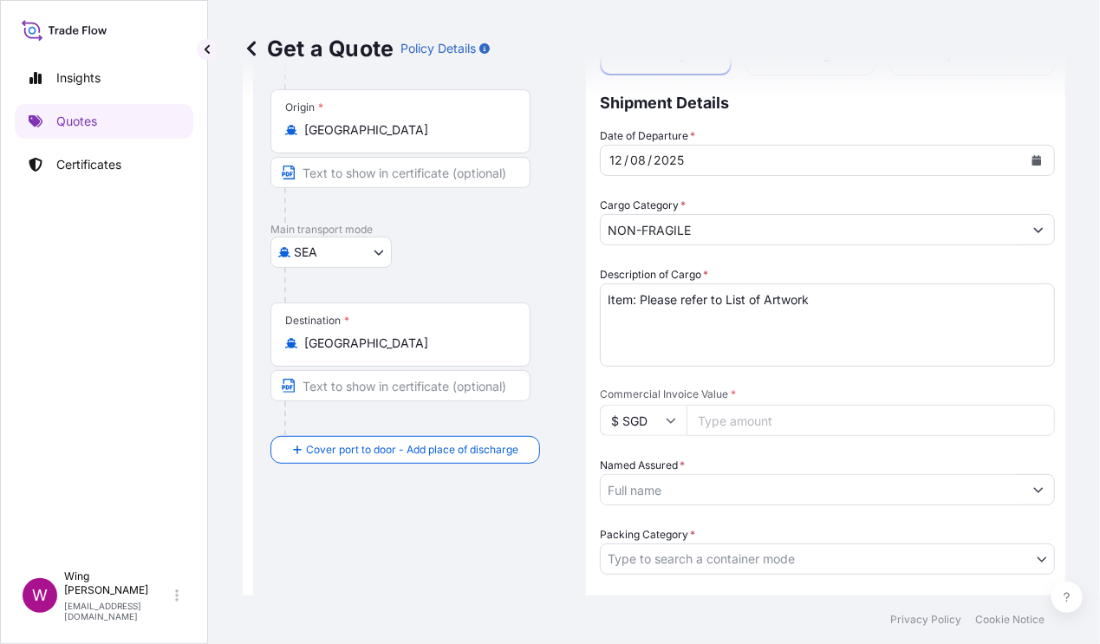
click at [741, 406] on input "Commercial Invoice Value *" at bounding box center [871, 420] width 369 height 31
click at [740, 411] on input "Commercial Invoice Value *" at bounding box center [871, 420] width 369 height 31
paste input "590543"
type input "590543"
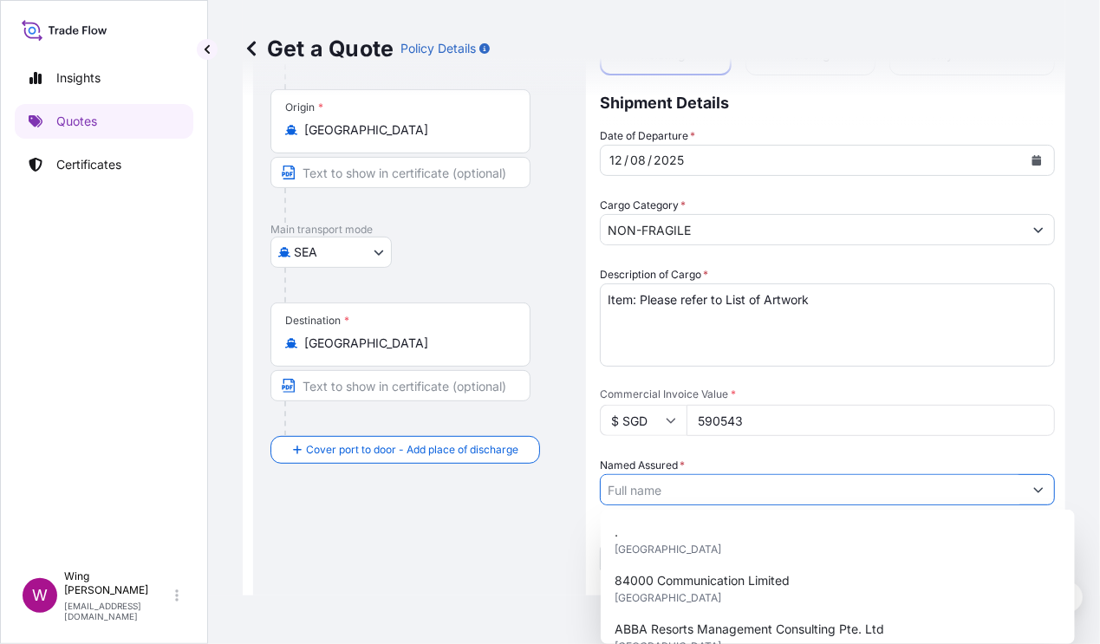
click at [703, 489] on input "Named Assured *" at bounding box center [812, 489] width 422 height 31
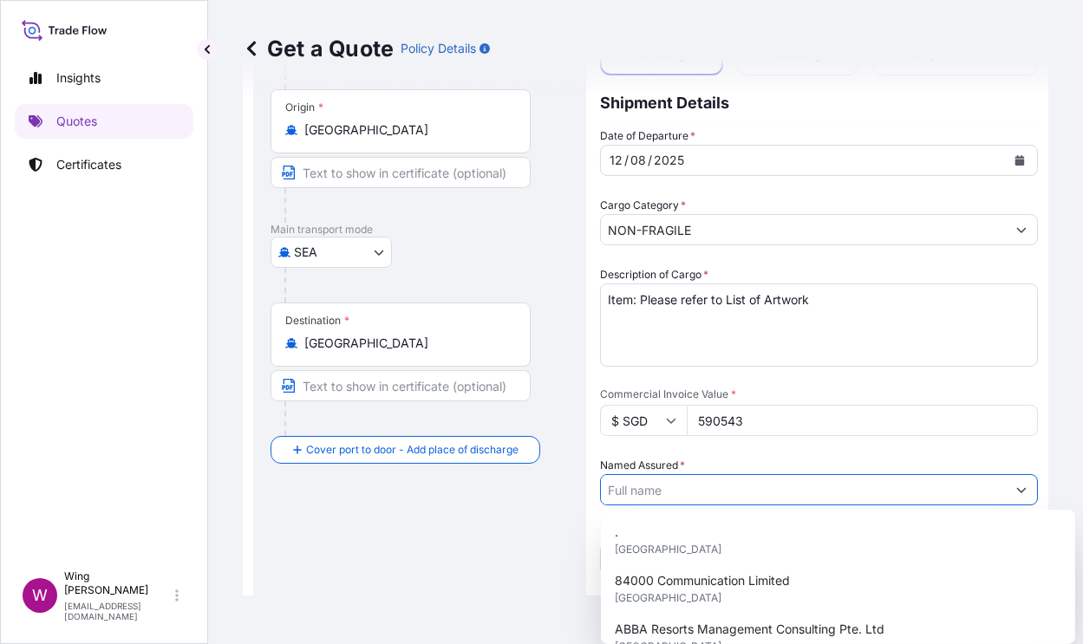
paste input "RAVEL INTERNATIONAL LIMITED"
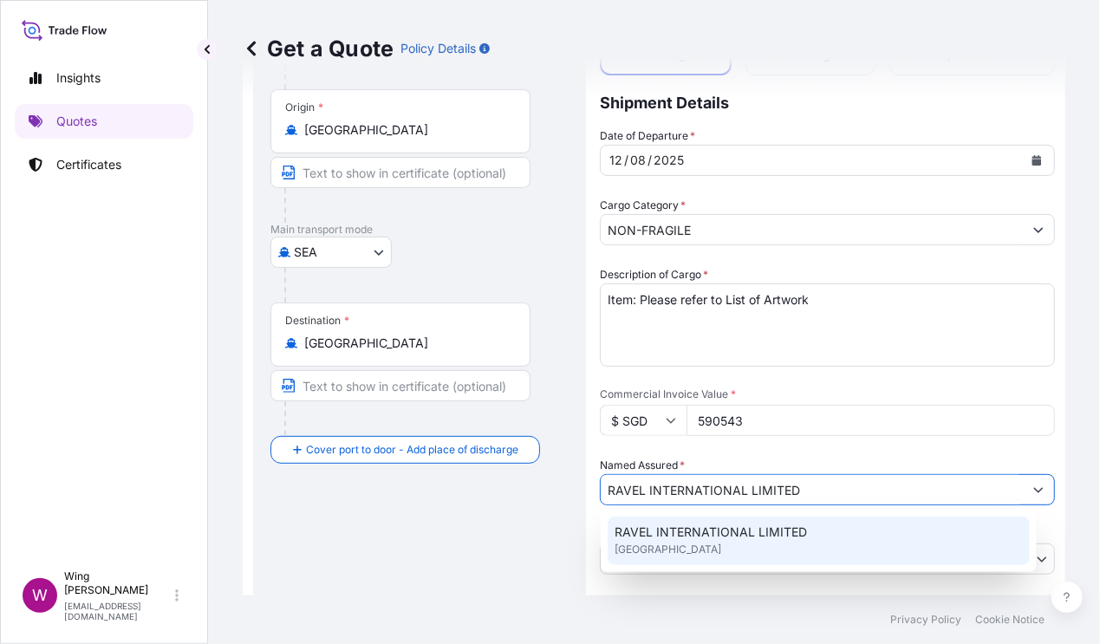
click at [661, 541] on span "[GEOGRAPHIC_DATA]" at bounding box center [668, 549] width 107 height 17
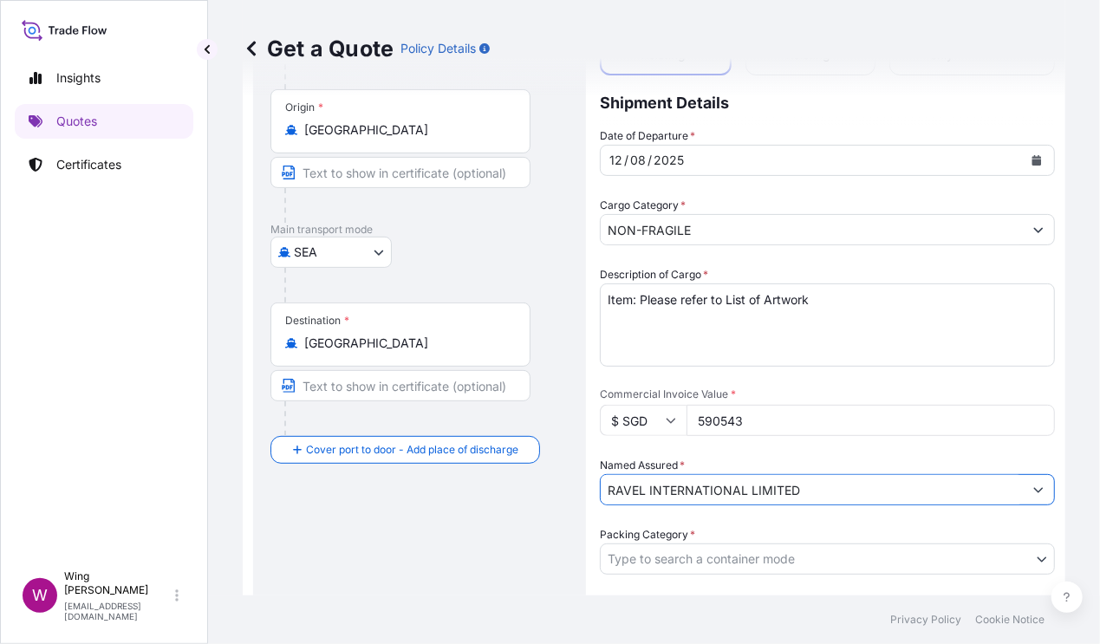
type input "RAVEL INTERNATIONAL LIMITED"
click at [525, 536] on div "Route Details Reset Route Details Cover door to port - Add loading place Place …" at bounding box center [420, 542] width 298 height 1121
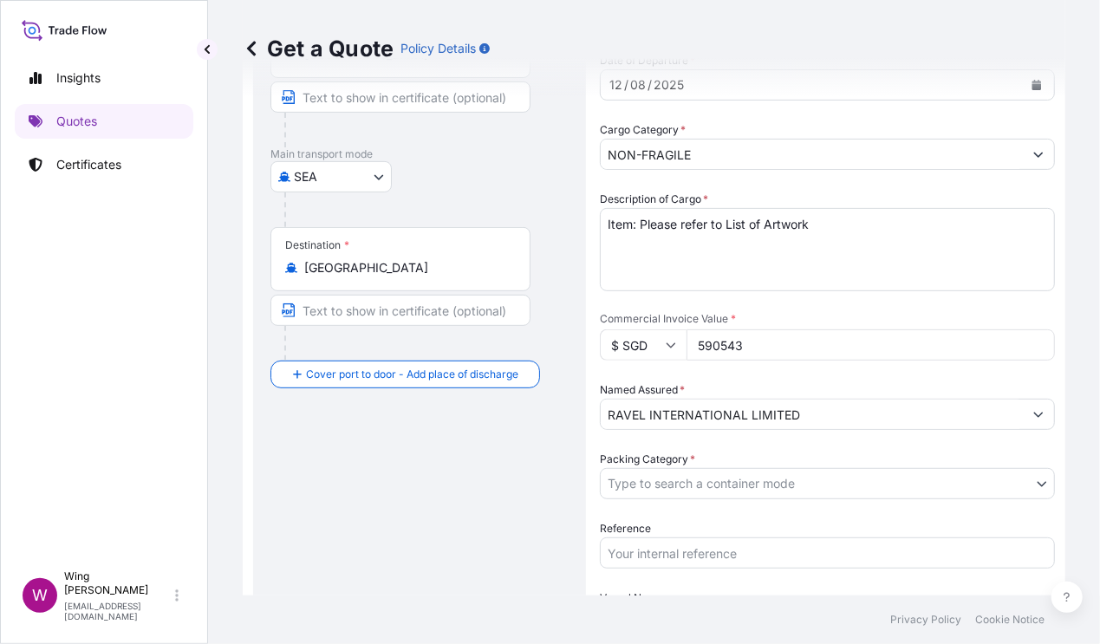
scroll to position [258, 0]
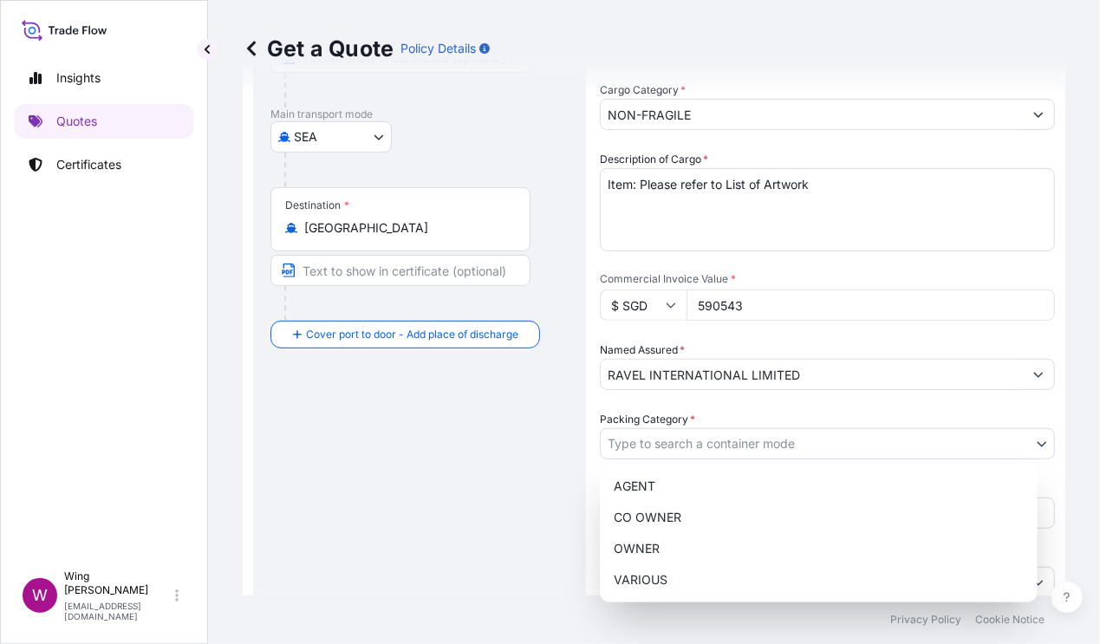
click at [644, 440] on body "15 options available. 0 options available. 1 option available. Insights Quotes …" at bounding box center [550, 322] width 1100 height 644
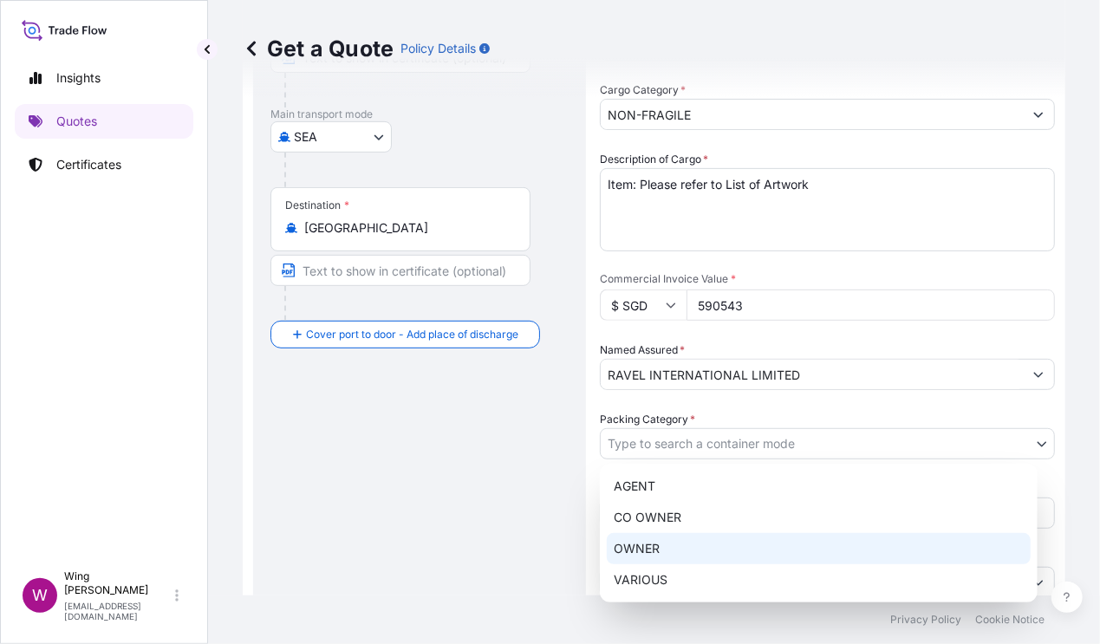
click at [630, 546] on div "OWNER" at bounding box center [819, 548] width 424 height 31
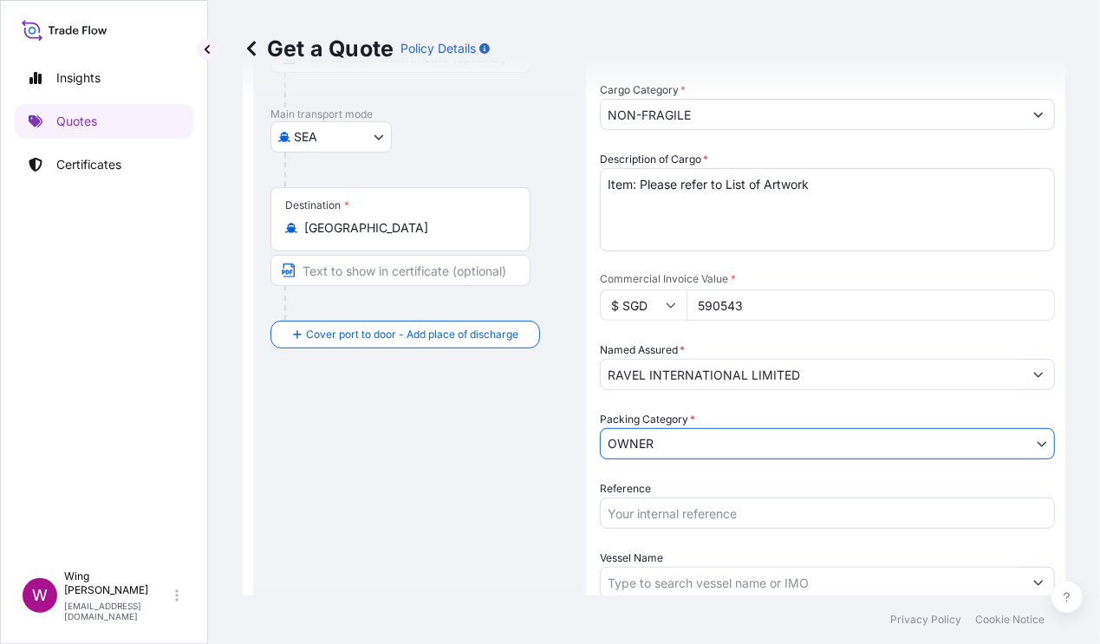
click at [536, 532] on div "Route Details Reset Route Details Cover door to port - Add loading place Place …" at bounding box center [420, 426] width 298 height 1121
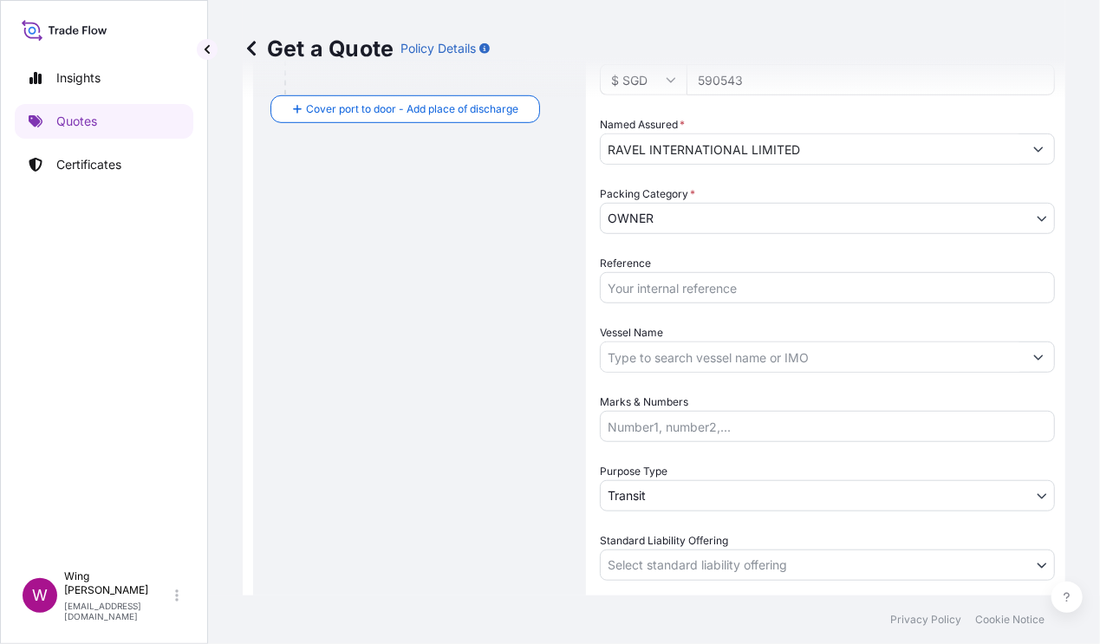
scroll to position [490, 0]
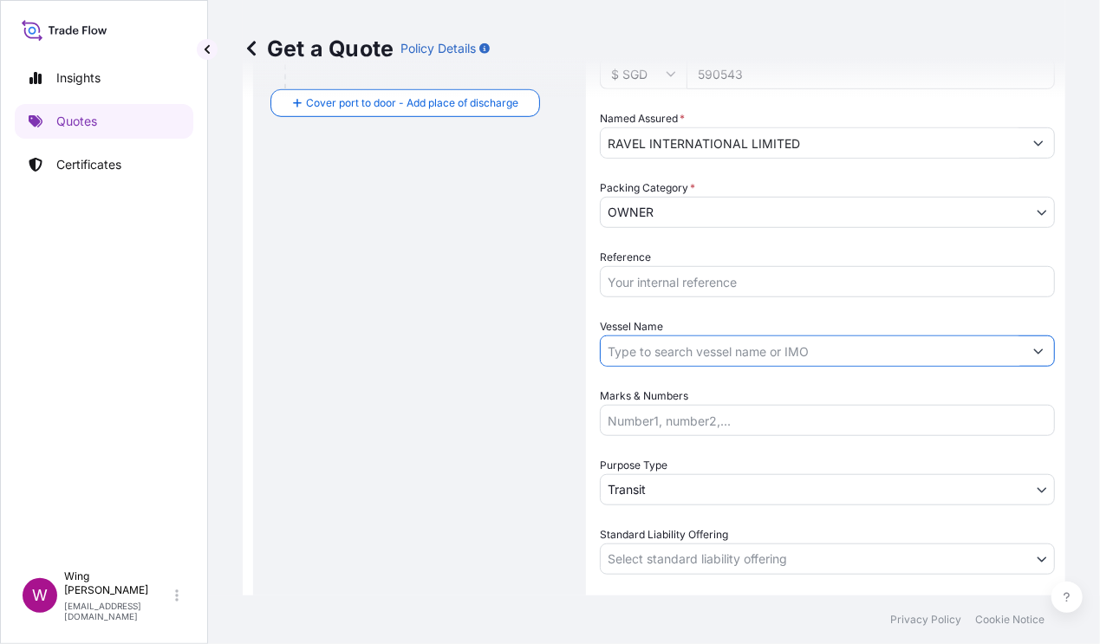
click at [671, 342] on input "Vessel Name" at bounding box center [812, 351] width 422 height 31
click at [675, 271] on input "Reference" at bounding box center [827, 281] width 455 height 31
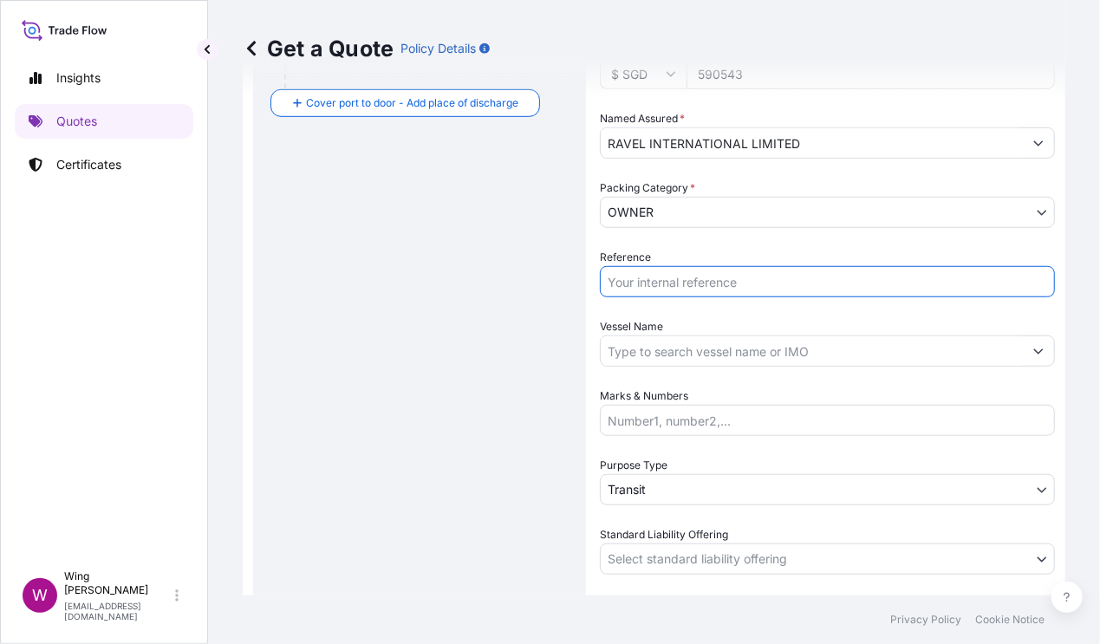
paste input "AMIM258565MWMW-01"
type input "AMIM258565MWMW-01"
click at [385, 340] on div "Route Details Reset Route Details Cover door to port - Add loading place Place …" at bounding box center [420, 195] width 298 height 1121
click at [634, 356] on input "Vessel Name" at bounding box center [812, 351] width 422 height 31
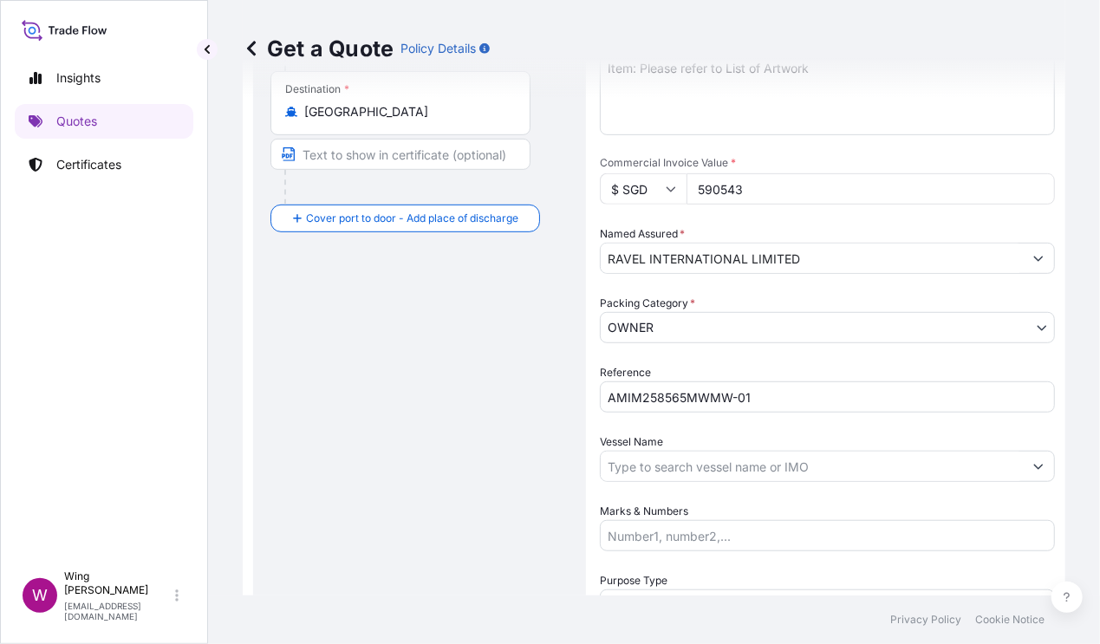
click at [545, 337] on div "Route Details Reset Route Details Cover door to port - Add loading place Place …" at bounding box center [420, 310] width 298 height 1121
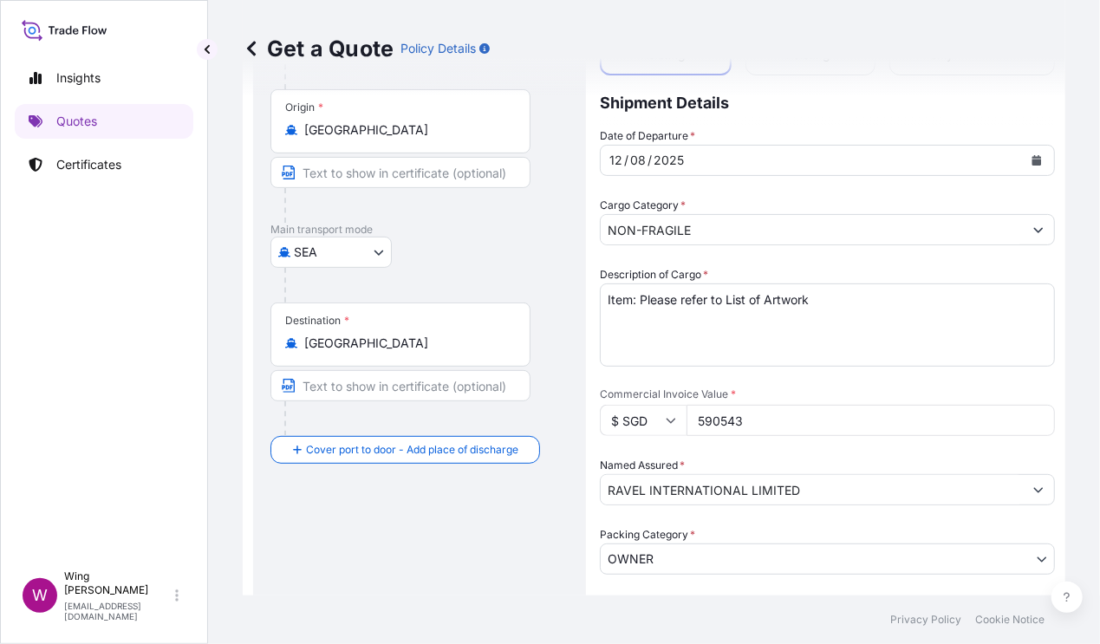
click at [884, 302] on textarea "Item: Please refer to List of Artwork" at bounding box center [827, 325] width 455 height 83
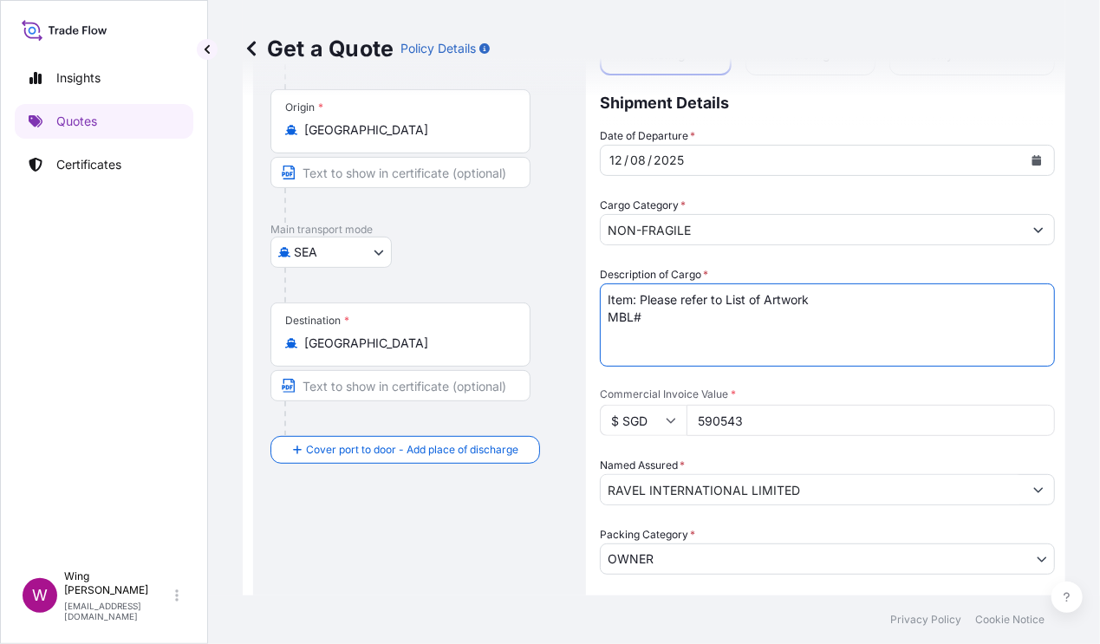
paste textarea "022F534348"
type textarea "Item: Please refer to List of Artwork MBL# 022F534348"
click at [464, 541] on div "Route Details Reset Route Details Cover door to port - Add loading place Place …" at bounding box center [420, 542] width 298 height 1121
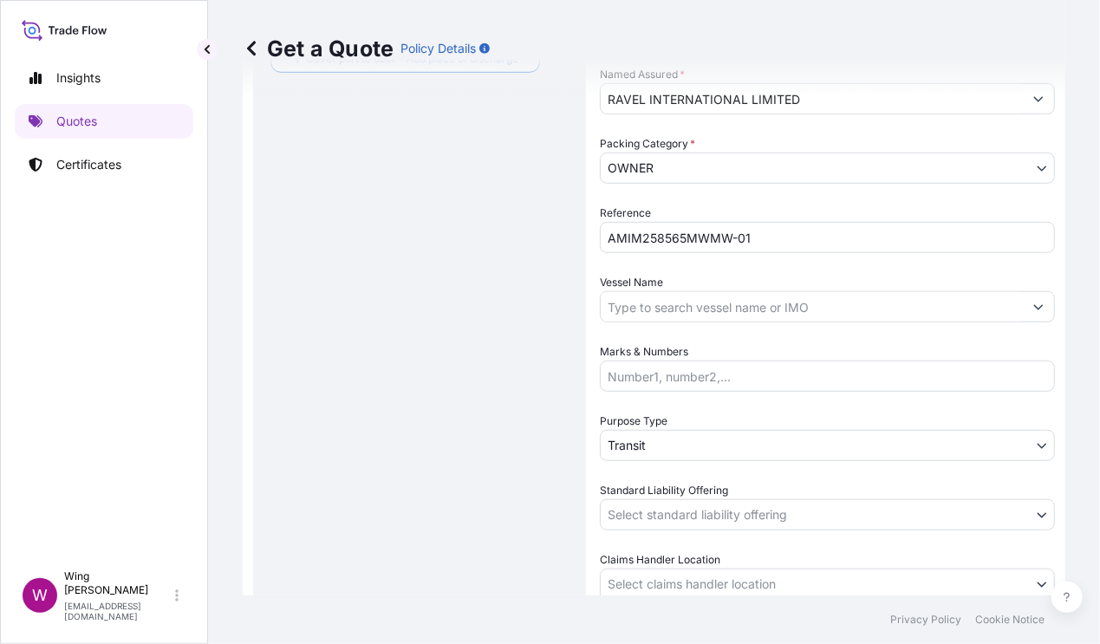
scroll to position [605, 0]
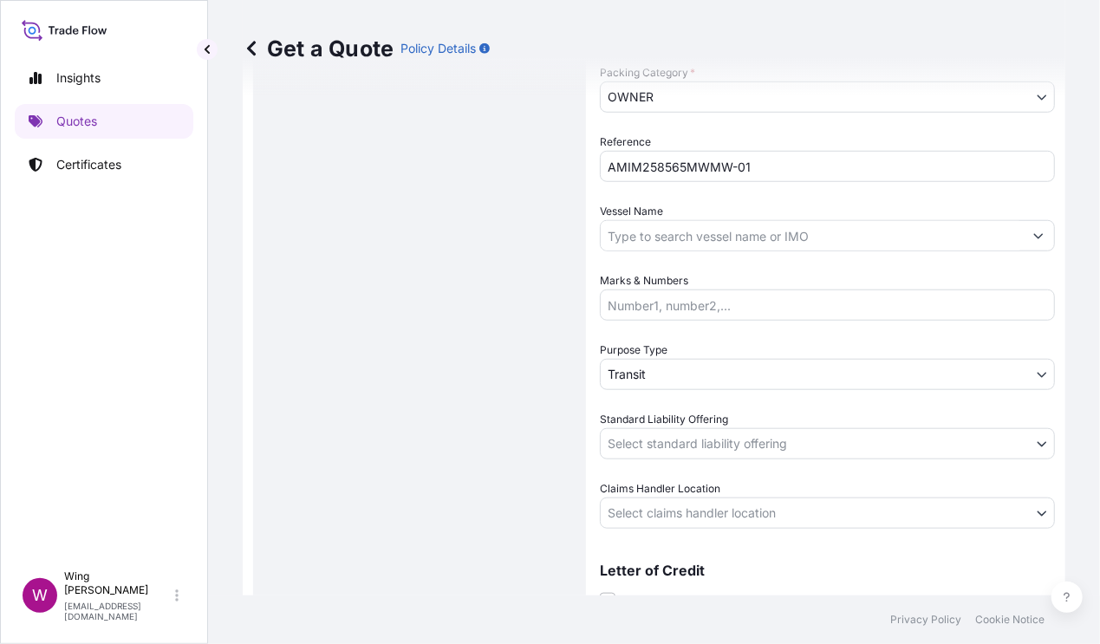
click at [674, 376] on body "Insights Quotes Certificates W Wing Lee [EMAIL_ADDRESS][DOMAIN_NAME] Get a Quot…" at bounding box center [550, 322] width 1100 height 644
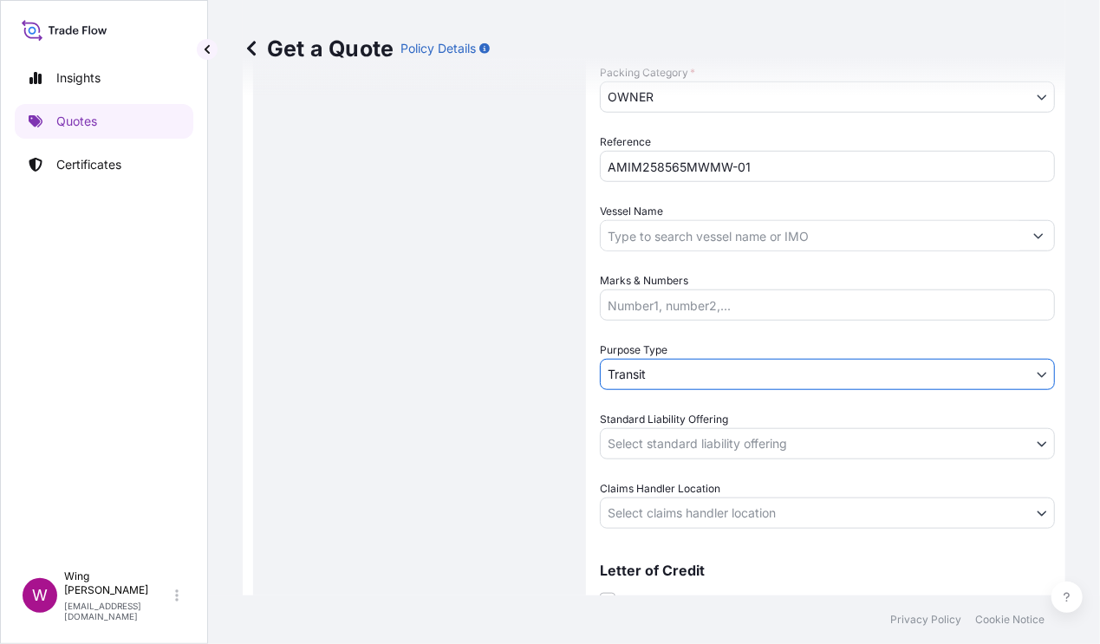
click at [525, 384] on div "Route Details Reset Route Details Cover door to port - Add loading place Place …" at bounding box center [420, 80] width 298 height 1121
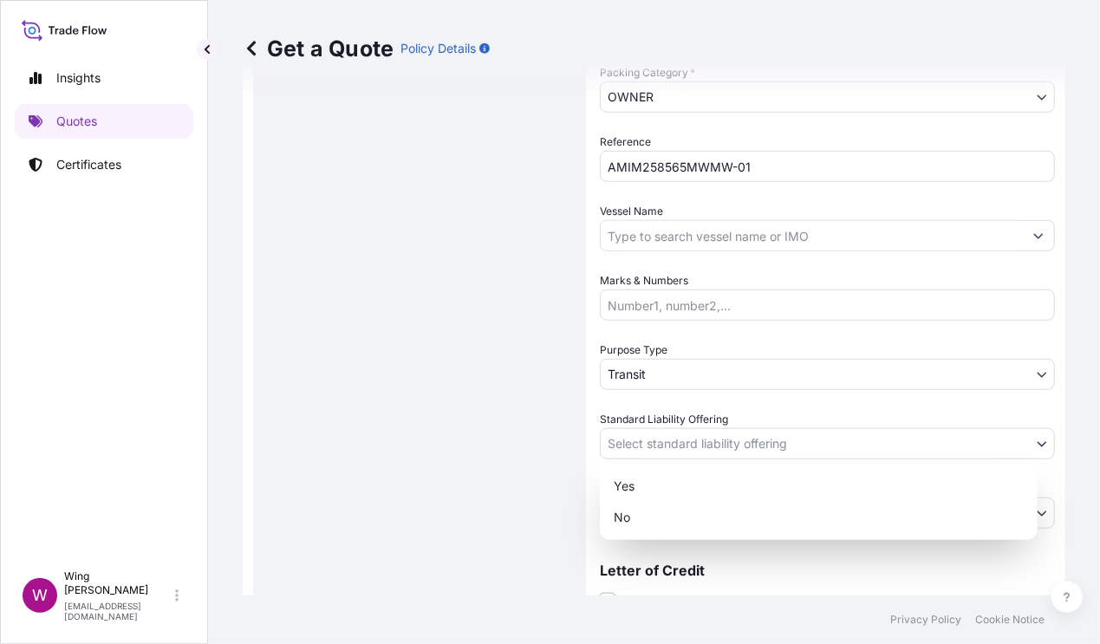
click at [643, 445] on body "Insights Quotes Certificates W Wing Lee [EMAIL_ADDRESS][DOMAIN_NAME] Get a Quot…" at bounding box center [550, 322] width 1100 height 644
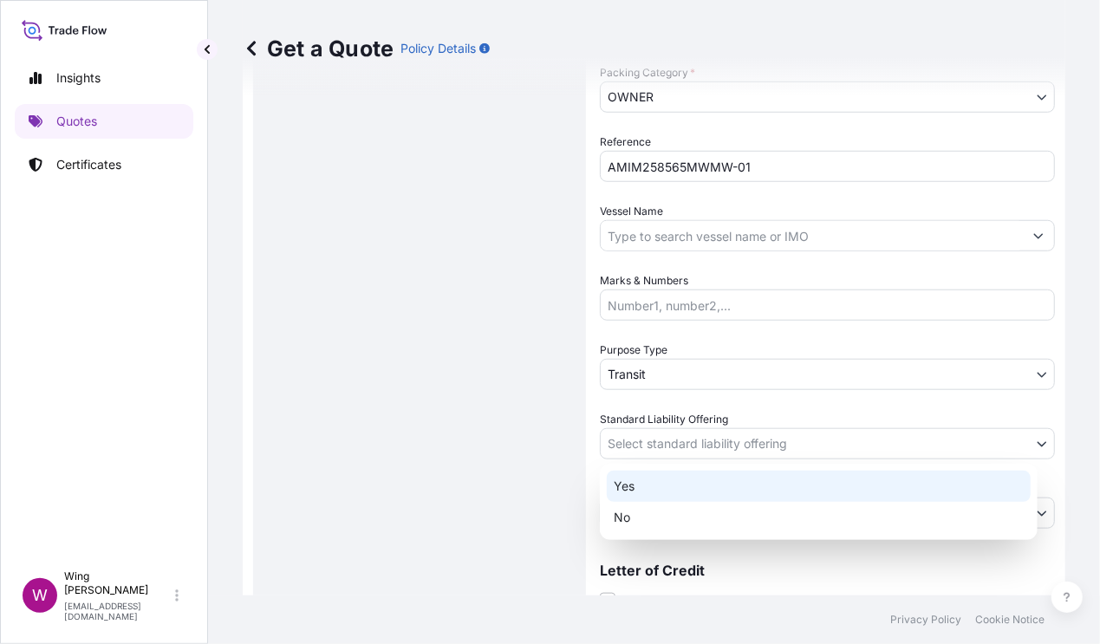
click at [659, 487] on div "Yes" at bounding box center [819, 486] width 424 height 31
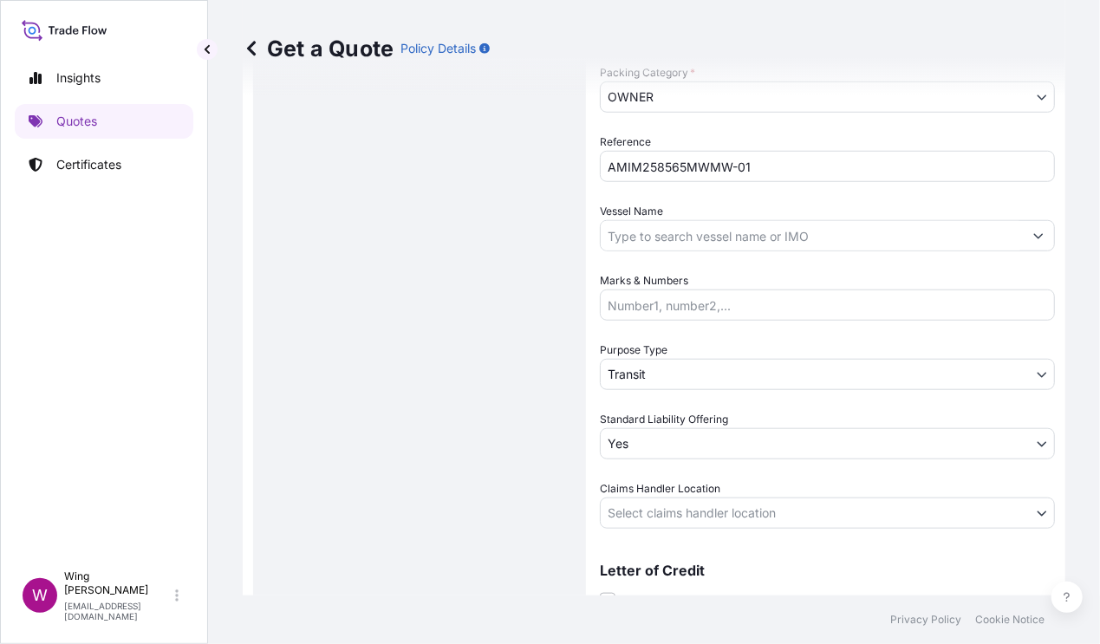
click at [455, 481] on div "Route Details Reset Route Details Cover door to port - Add loading place Place …" at bounding box center [420, 80] width 298 height 1121
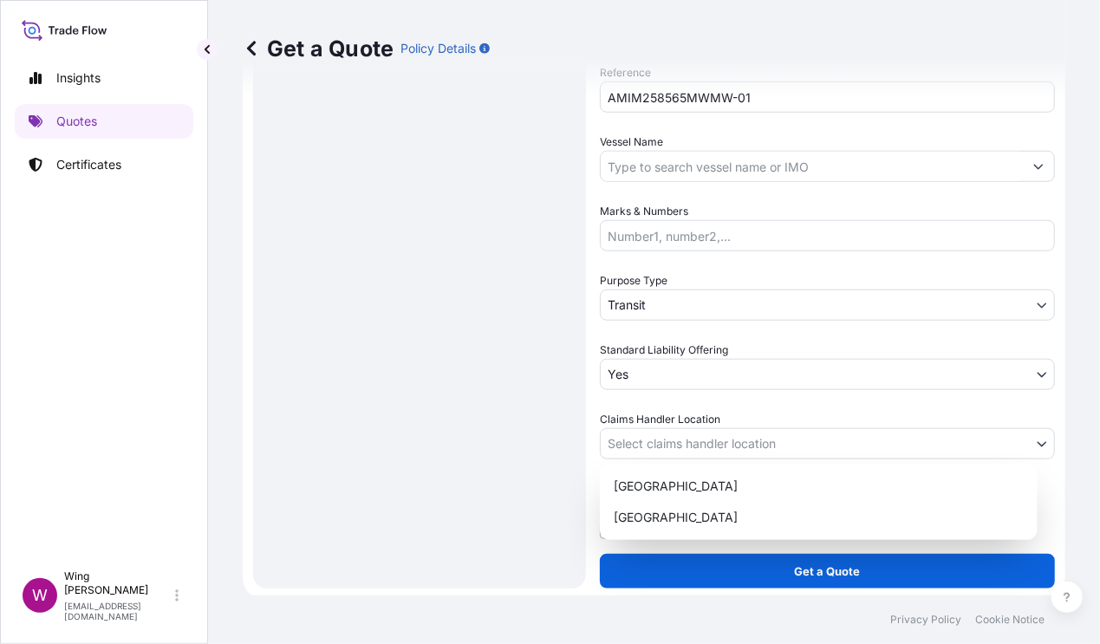
click at [639, 445] on body "Insights Quotes Certificates W Wing Lee [EMAIL_ADDRESS][DOMAIN_NAME] Get a Quot…" at bounding box center [550, 322] width 1100 height 644
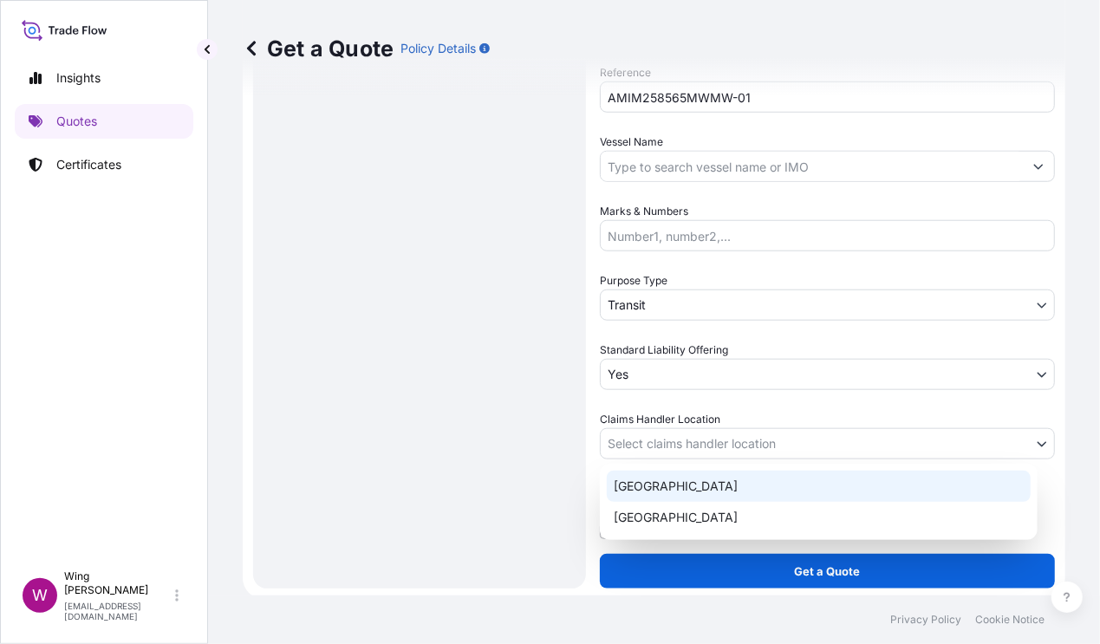
click at [650, 485] on div "[GEOGRAPHIC_DATA]" at bounding box center [819, 486] width 424 height 31
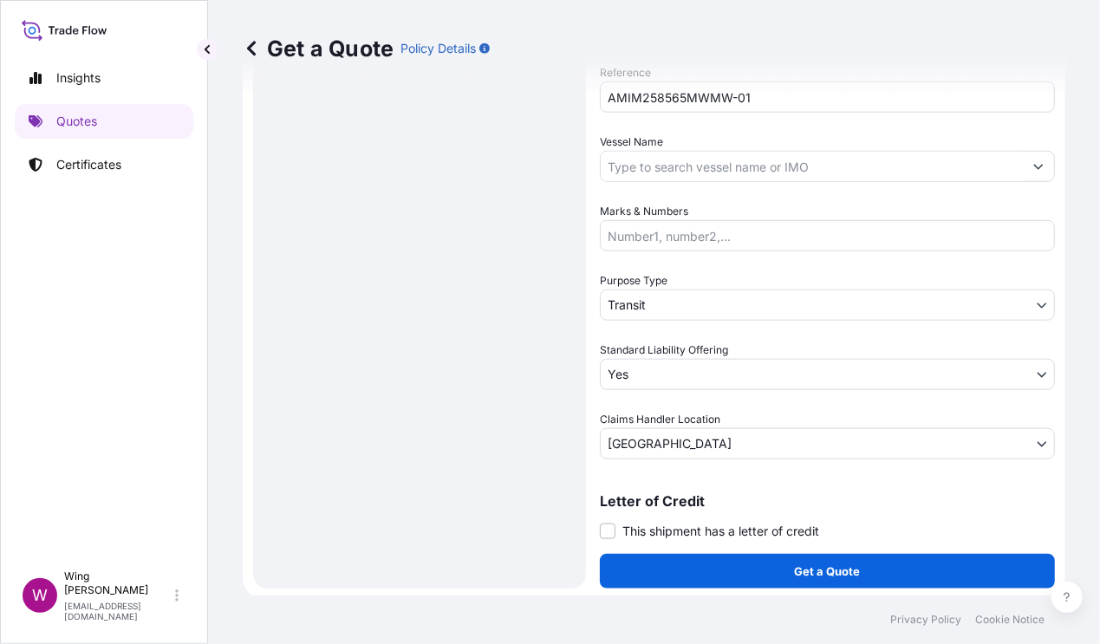
click at [468, 481] on div "Route Details Reset Route Details Cover door to port - Add loading place Place …" at bounding box center [420, 10] width 298 height 1121
click at [613, 524] on span at bounding box center [608, 532] width 16 height 16
click at [600, 522] on input "This shipment has a letter of credit" at bounding box center [600, 522] width 0 height 0
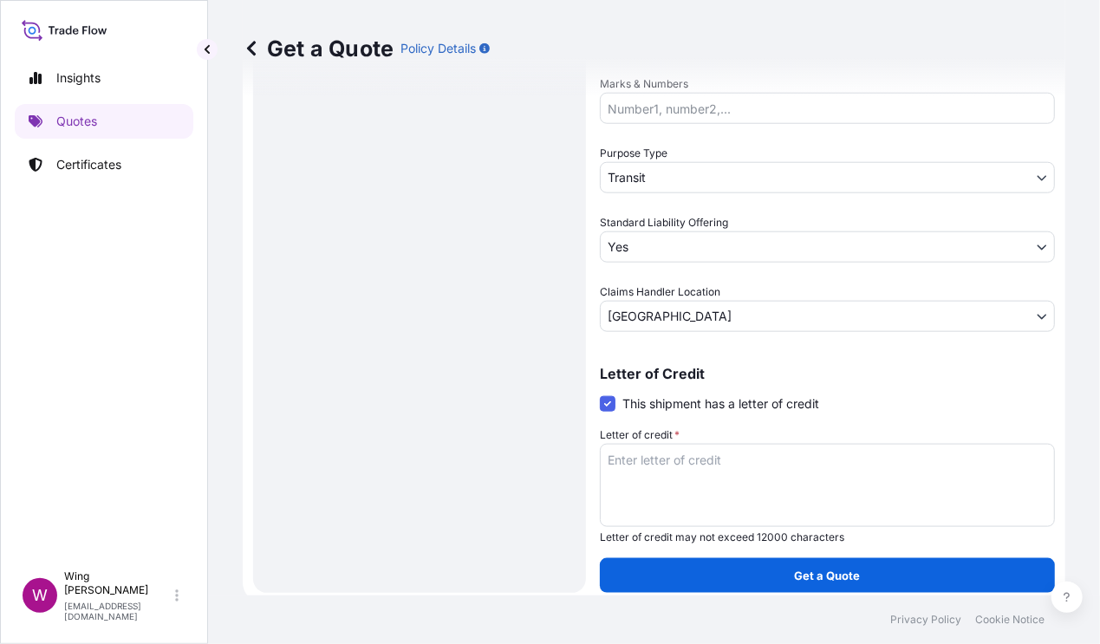
scroll to position [806, 0]
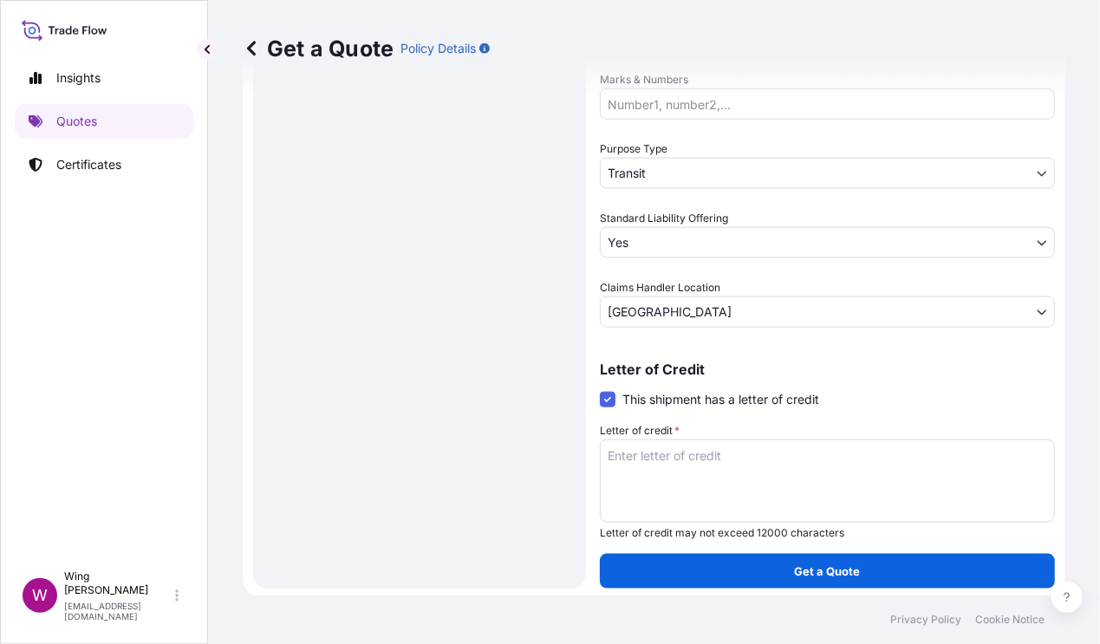
click at [610, 393] on span at bounding box center [608, 400] width 16 height 16
click at [600, 390] on input "This shipment has a letter of credit" at bounding box center [600, 390] width 0 height 0
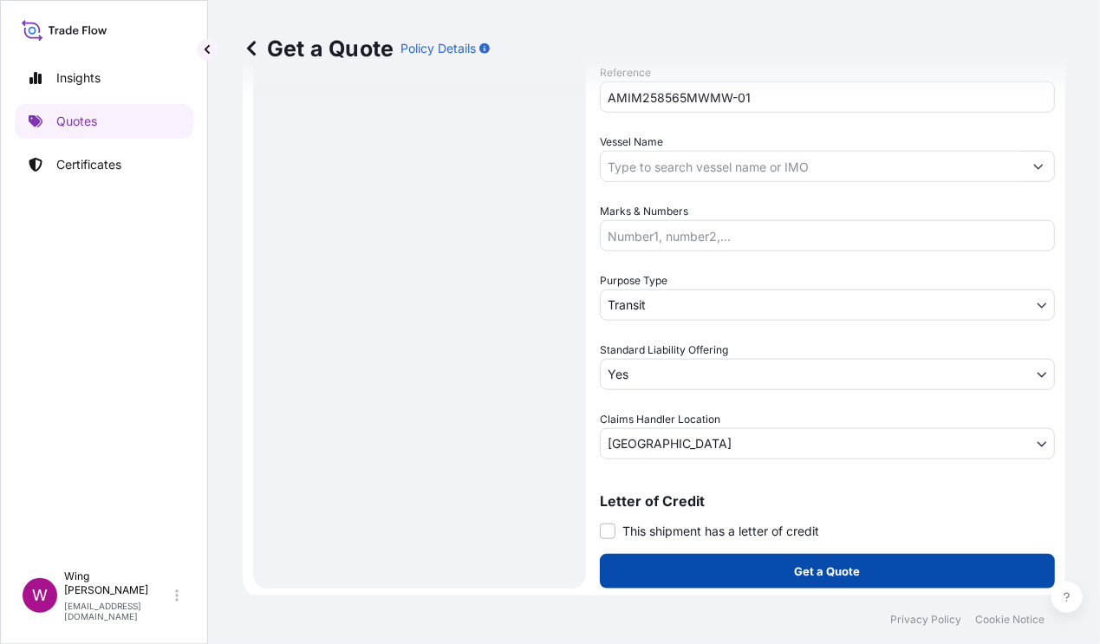
click at [700, 567] on button "Get a Quote" at bounding box center [827, 571] width 455 height 35
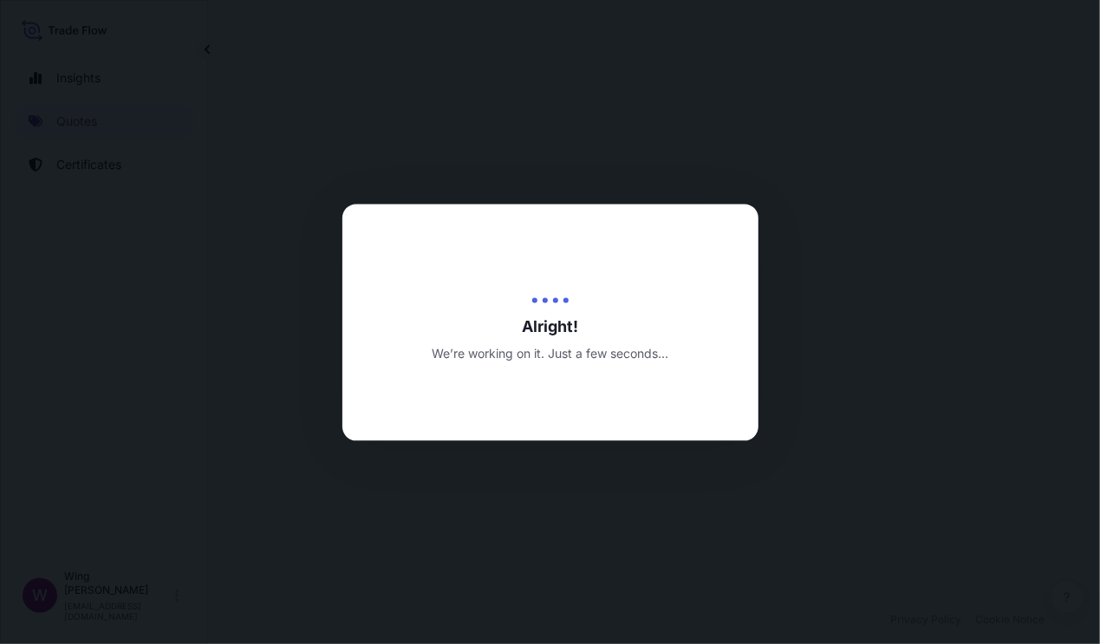
select select "SEA"
select select "27"
select select "Transit"
select select "Yes"
select select "[GEOGRAPHIC_DATA]"
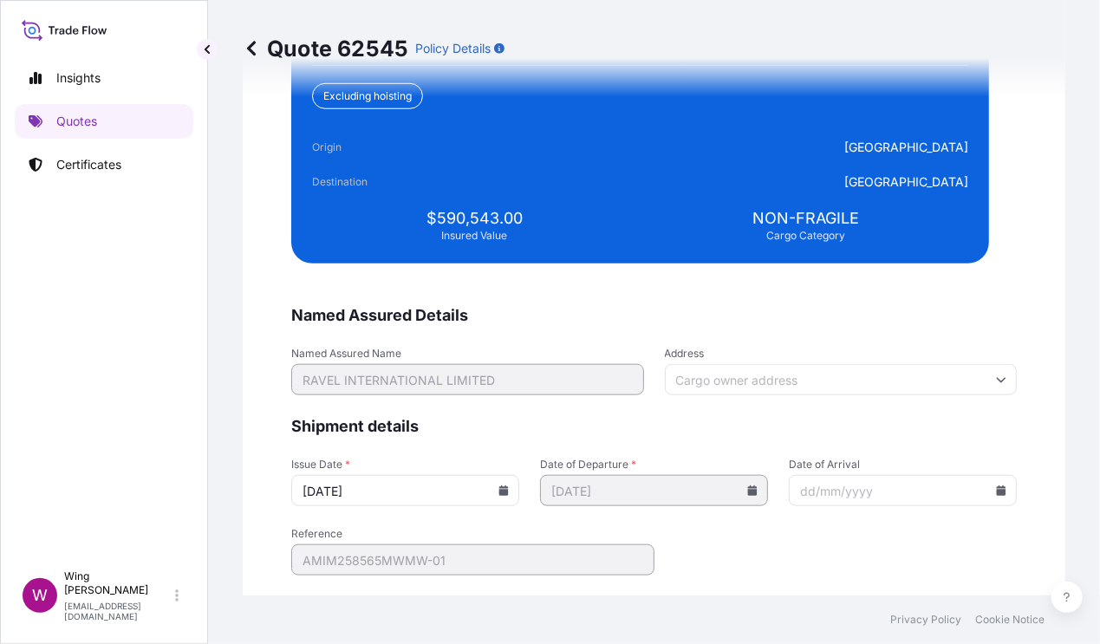
scroll to position [4031, 0]
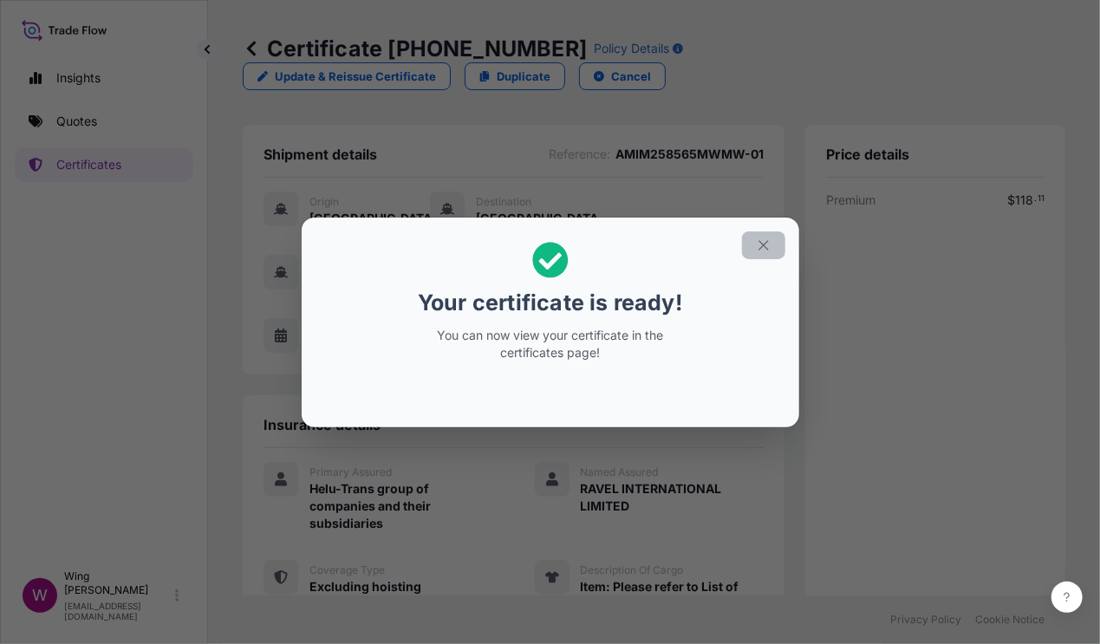
click at [763, 250] on icon "button" at bounding box center [764, 246] width 16 height 16
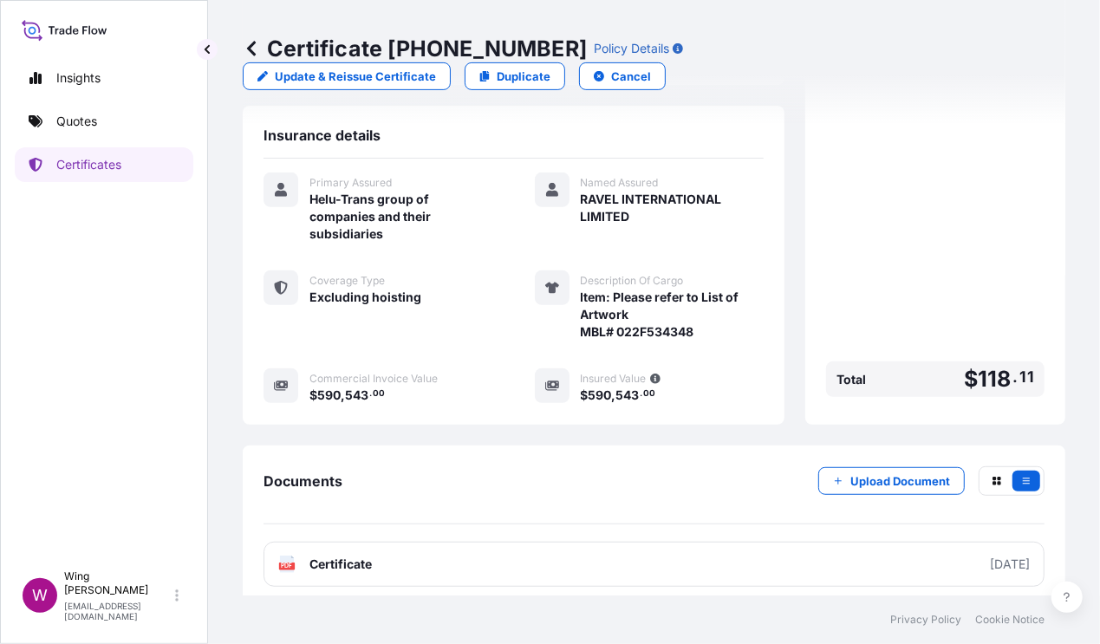
scroll to position [296, 0]
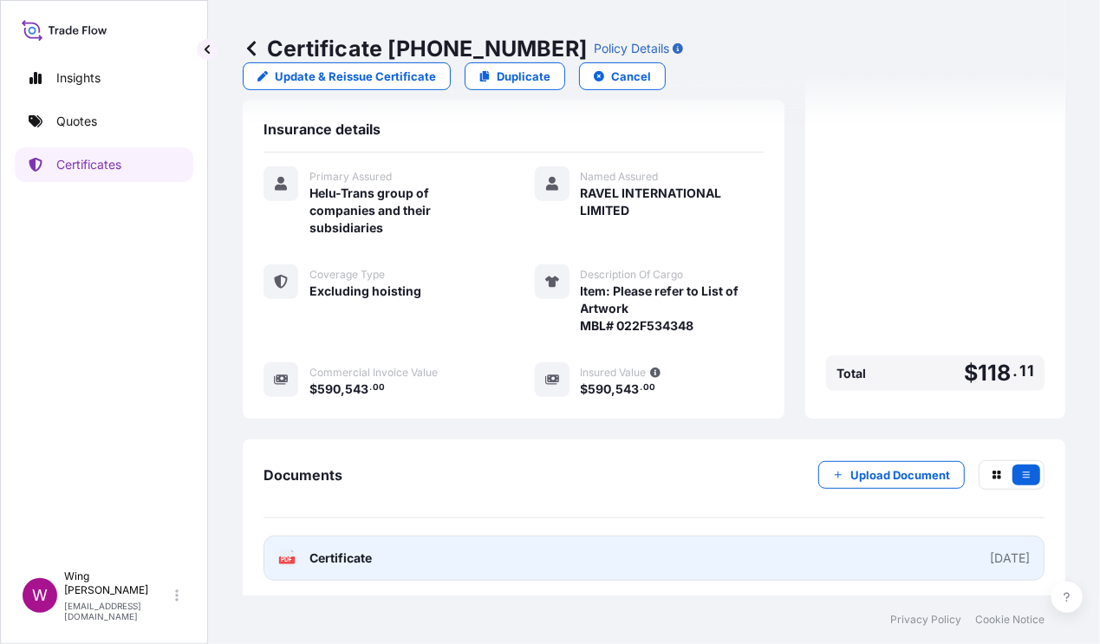
click at [299, 565] on link "PDF Certificate [DATE]" at bounding box center [654, 558] width 781 height 45
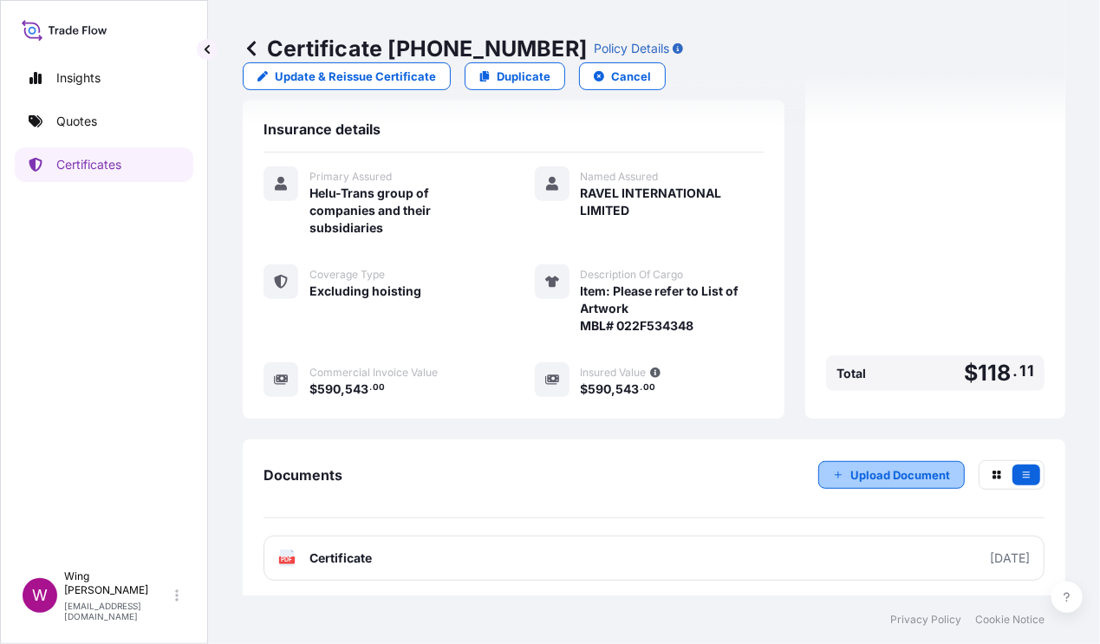
click at [894, 472] on p "Upload Document" at bounding box center [901, 474] width 100 height 17
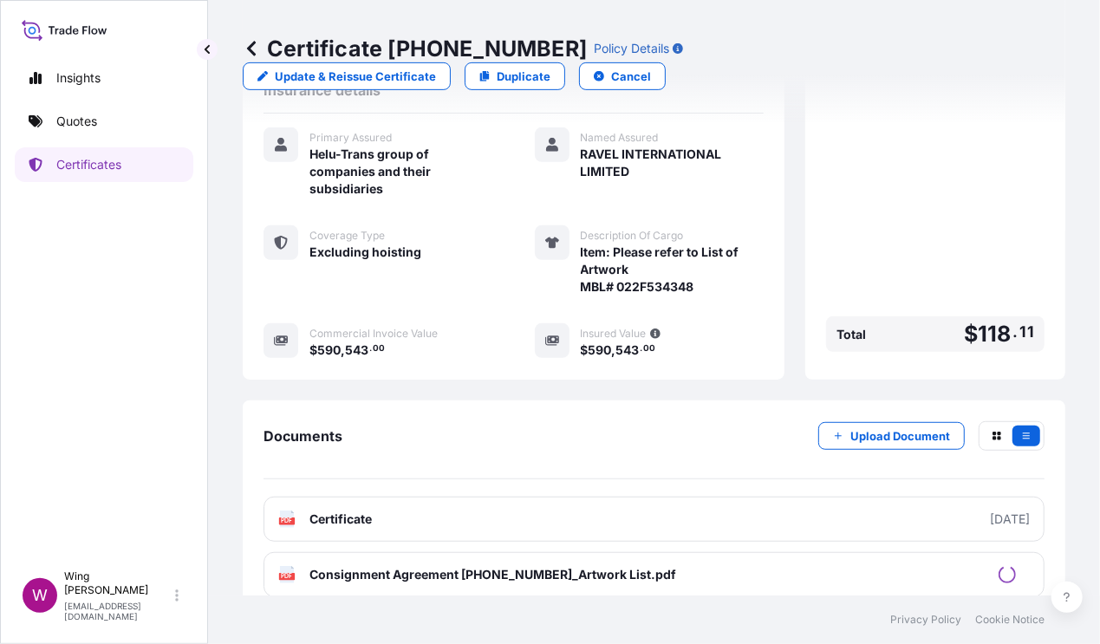
scroll to position [351, 0]
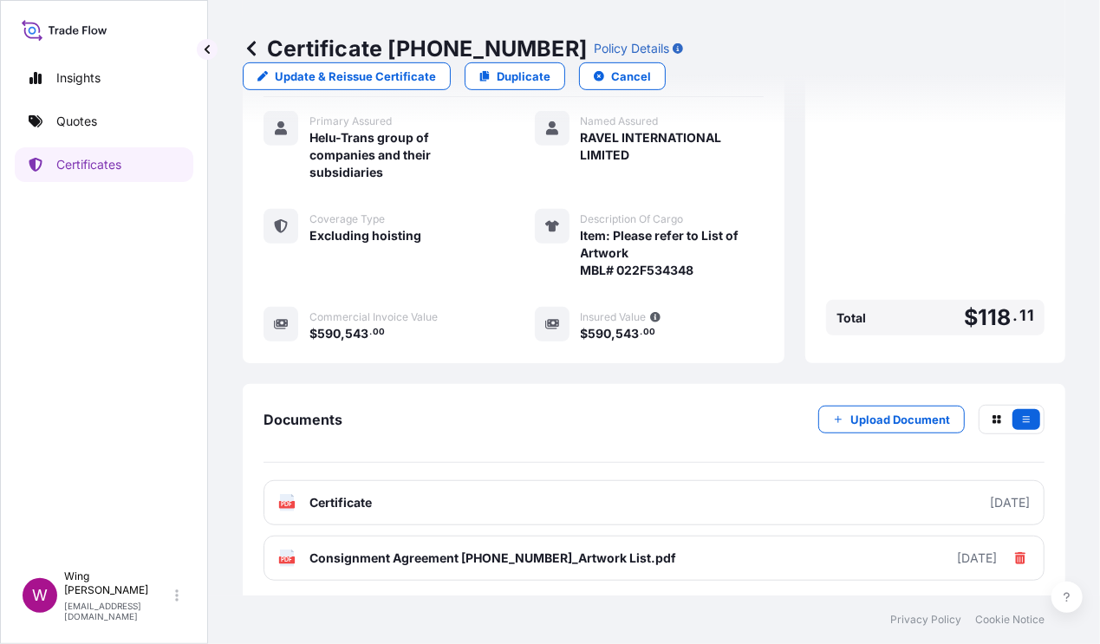
click at [282, 502] on text "PDF" at bounding box center [287, 505] width 11 height 6
